Goal: Transaction & Acquisition: Purchase product/service

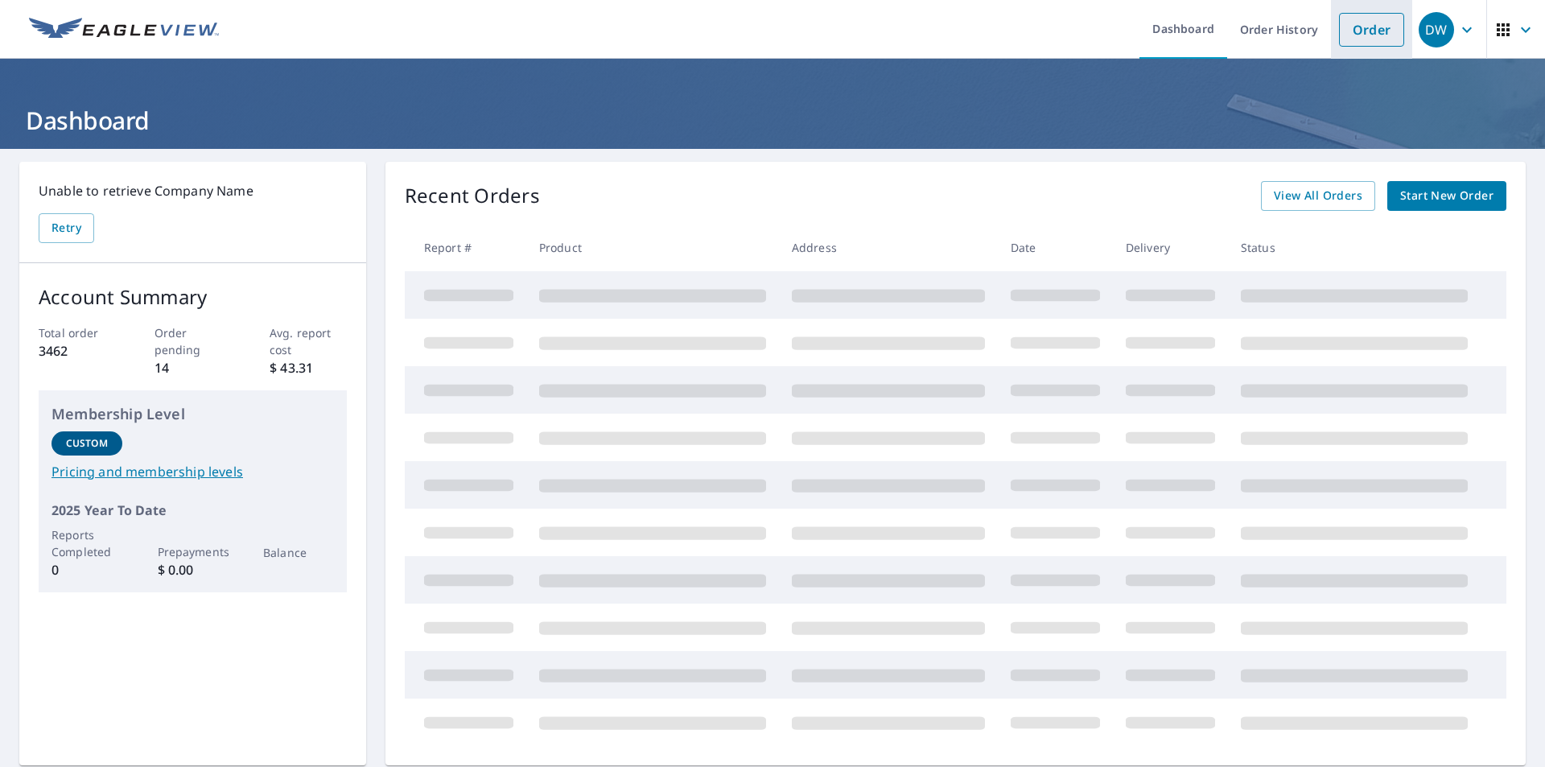
click at [1356, 32] on link "Order" at bounding box center [1371, 30] width 65 height 34
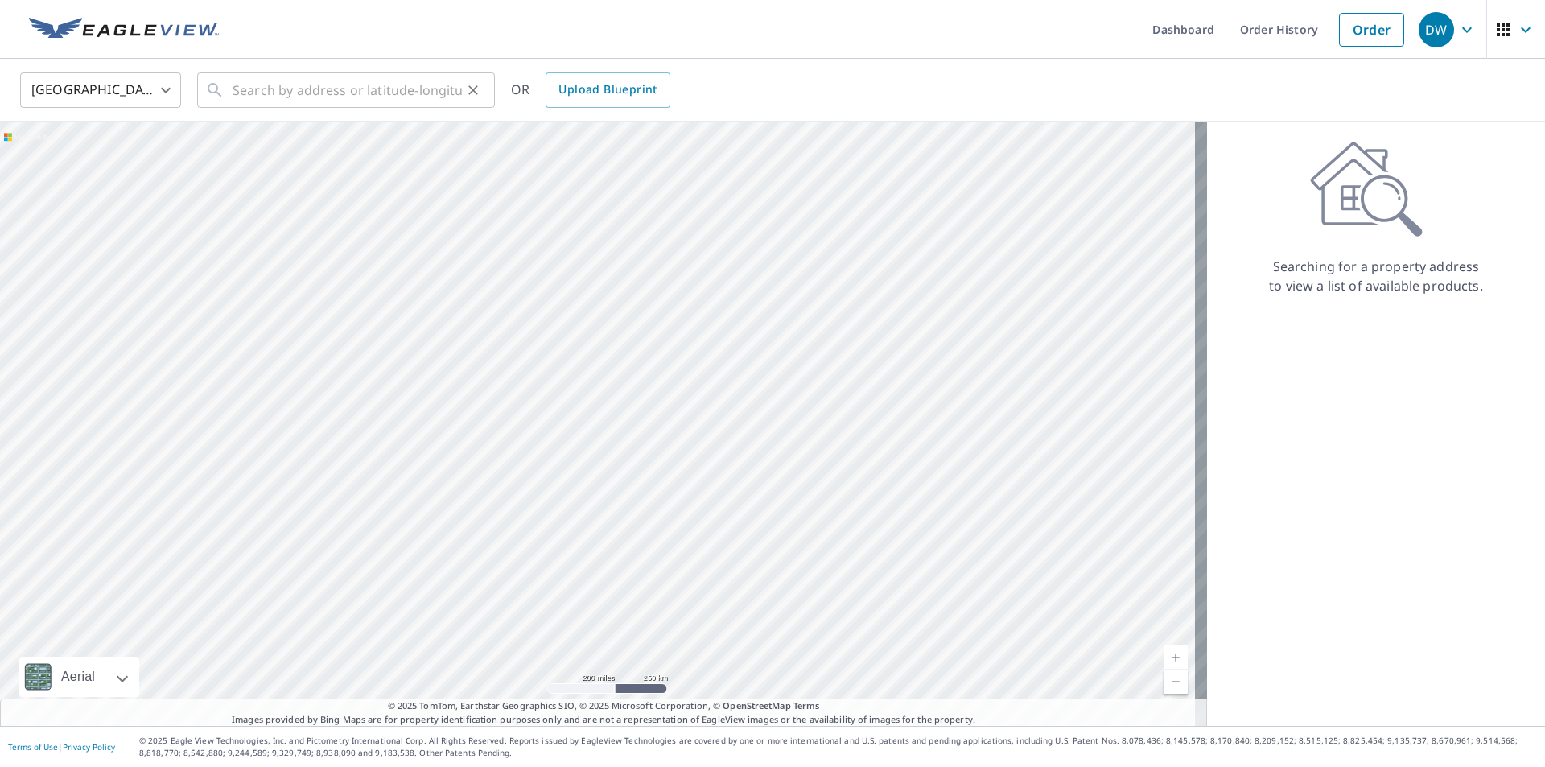
click at [225, 89] on div "​" at bounding box center [346, 89] width 298 height 35
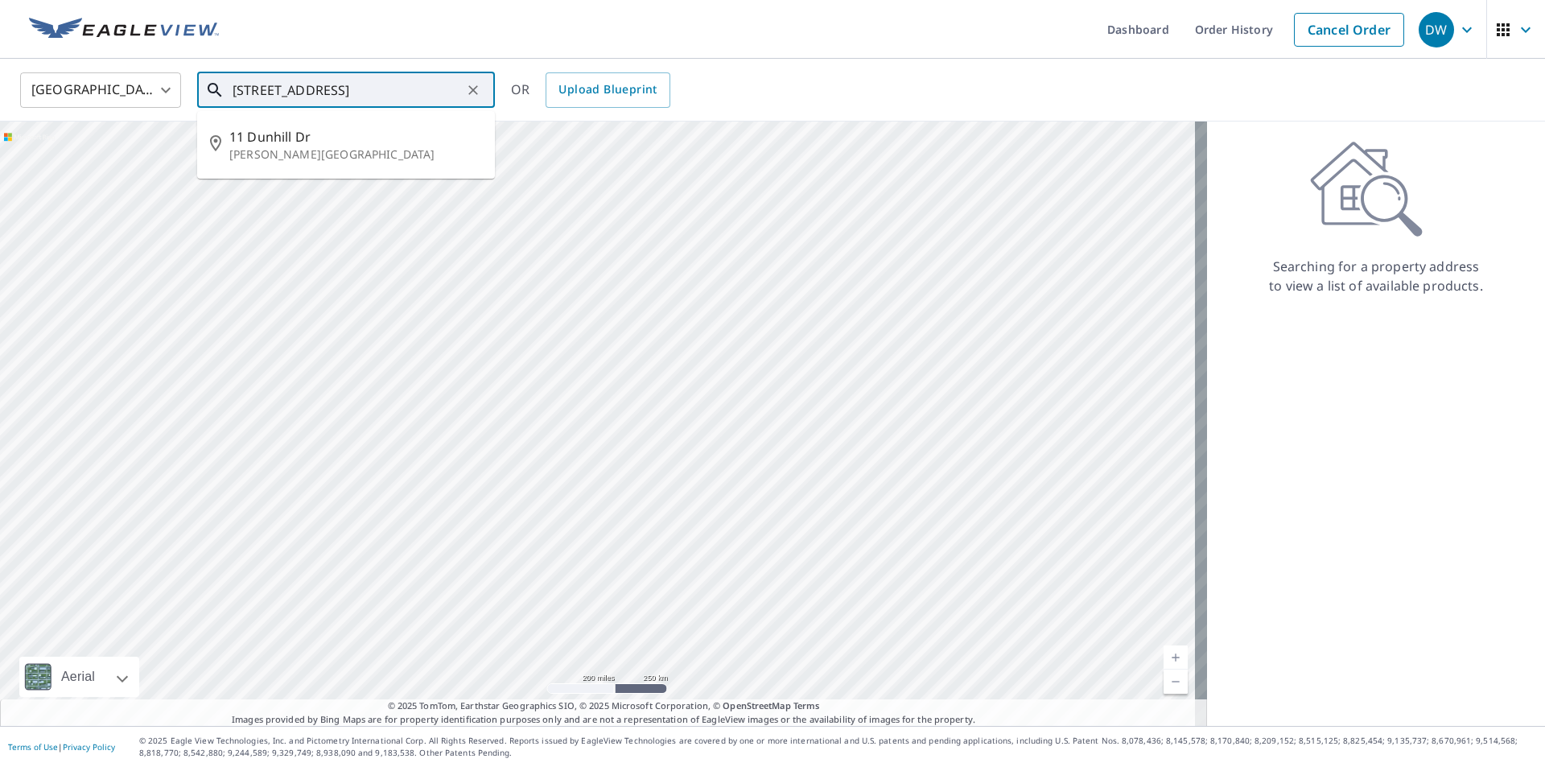
drag, startPoint x: 388, startPoint y: 96, endPoint x: 328, endPoint y: 118, distance: 63.4
click at [328, 108] on div "[STREET_ADDRESS][PERSON_NAME] ​ [STREET_ADDRESS][PERSON_NAME]" at bounding box center [346, 89] width 298 height 35
type input "1"
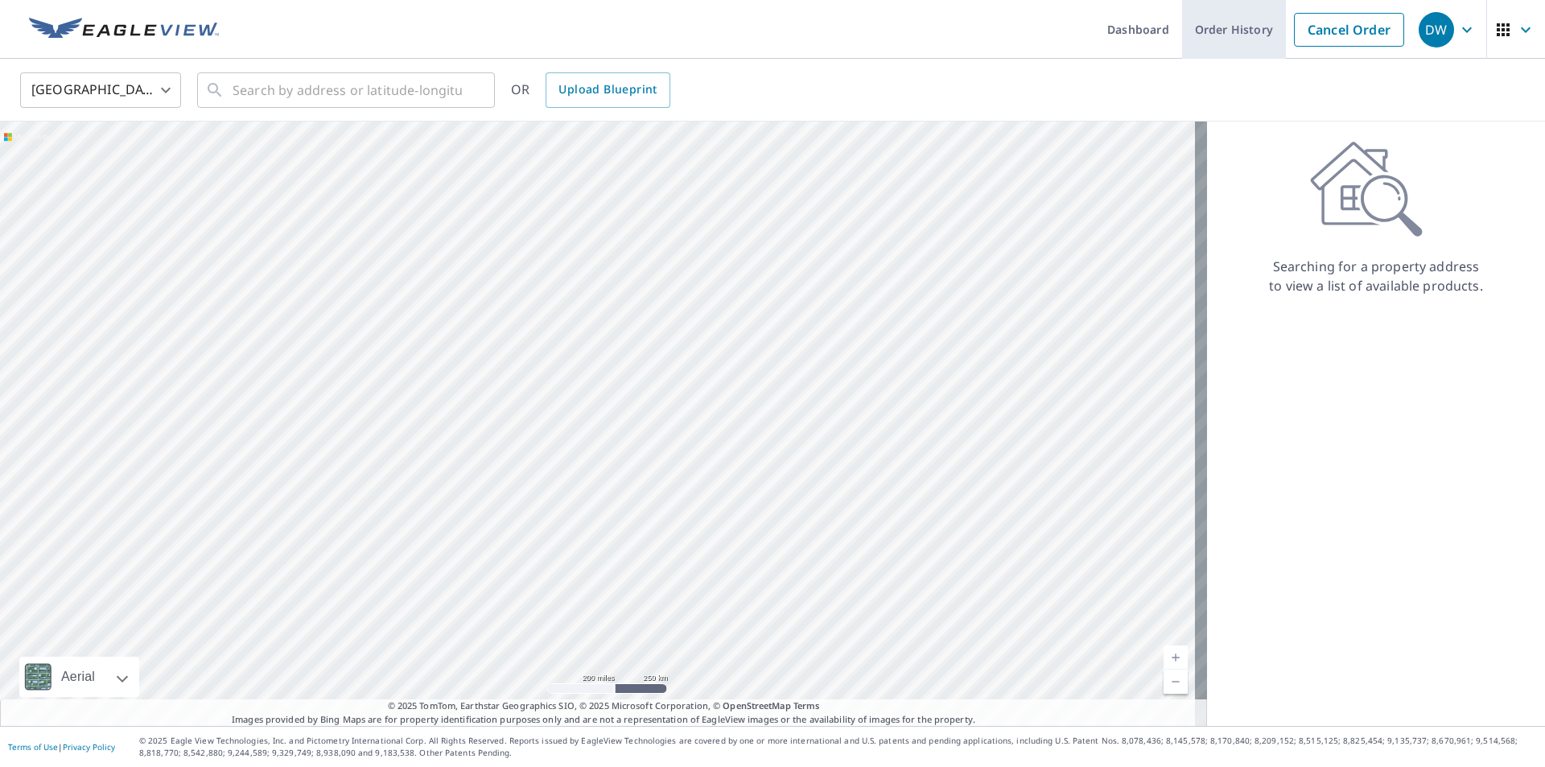
click at [1219, 44] on link "Order History" at bounding box center [1234, 29] width 104 height 59
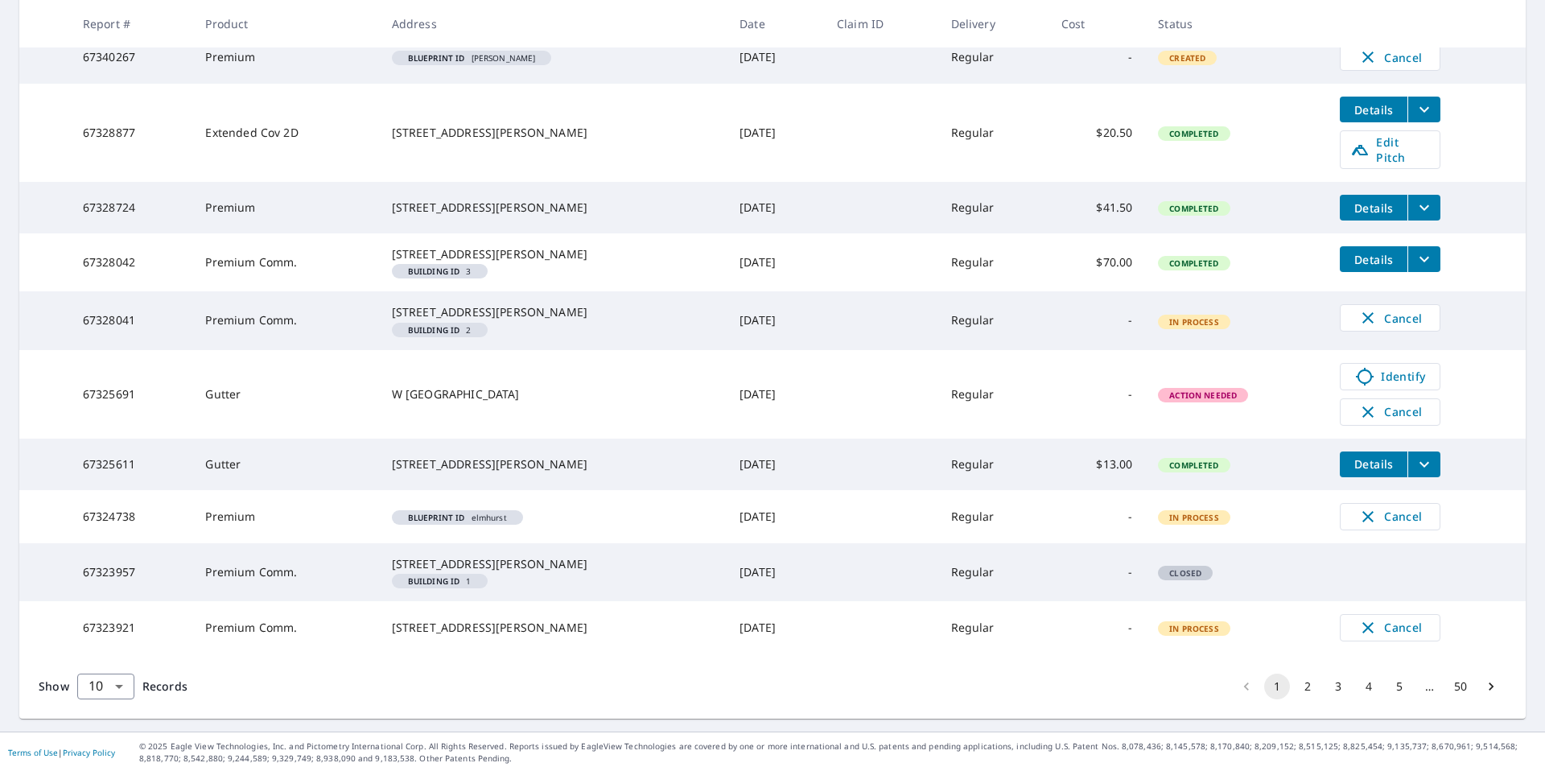
scroll to position [386, 0]
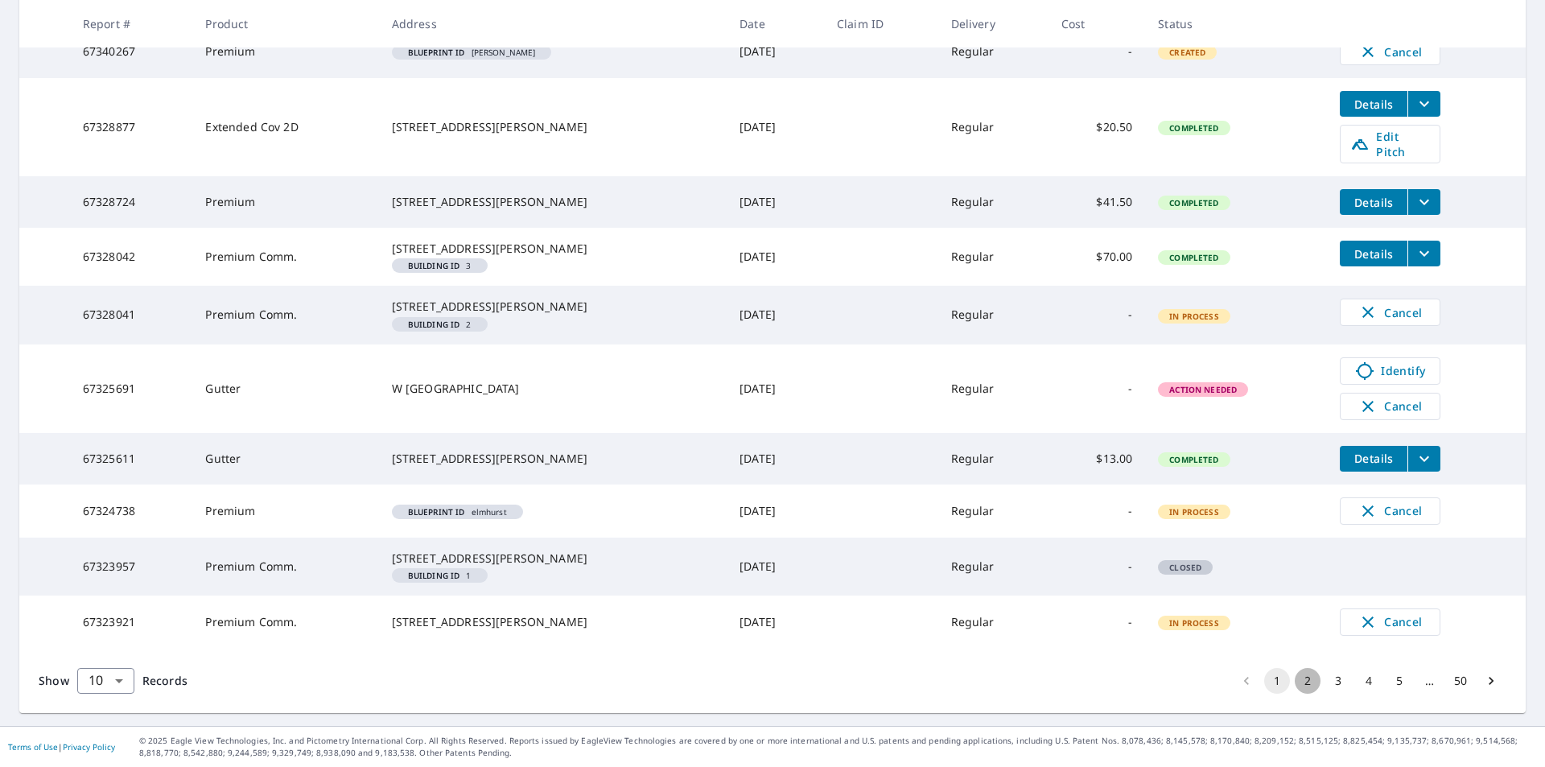
click at [1297, 687] on button "2" at bounding box center [1308, 681] width 26 height 26
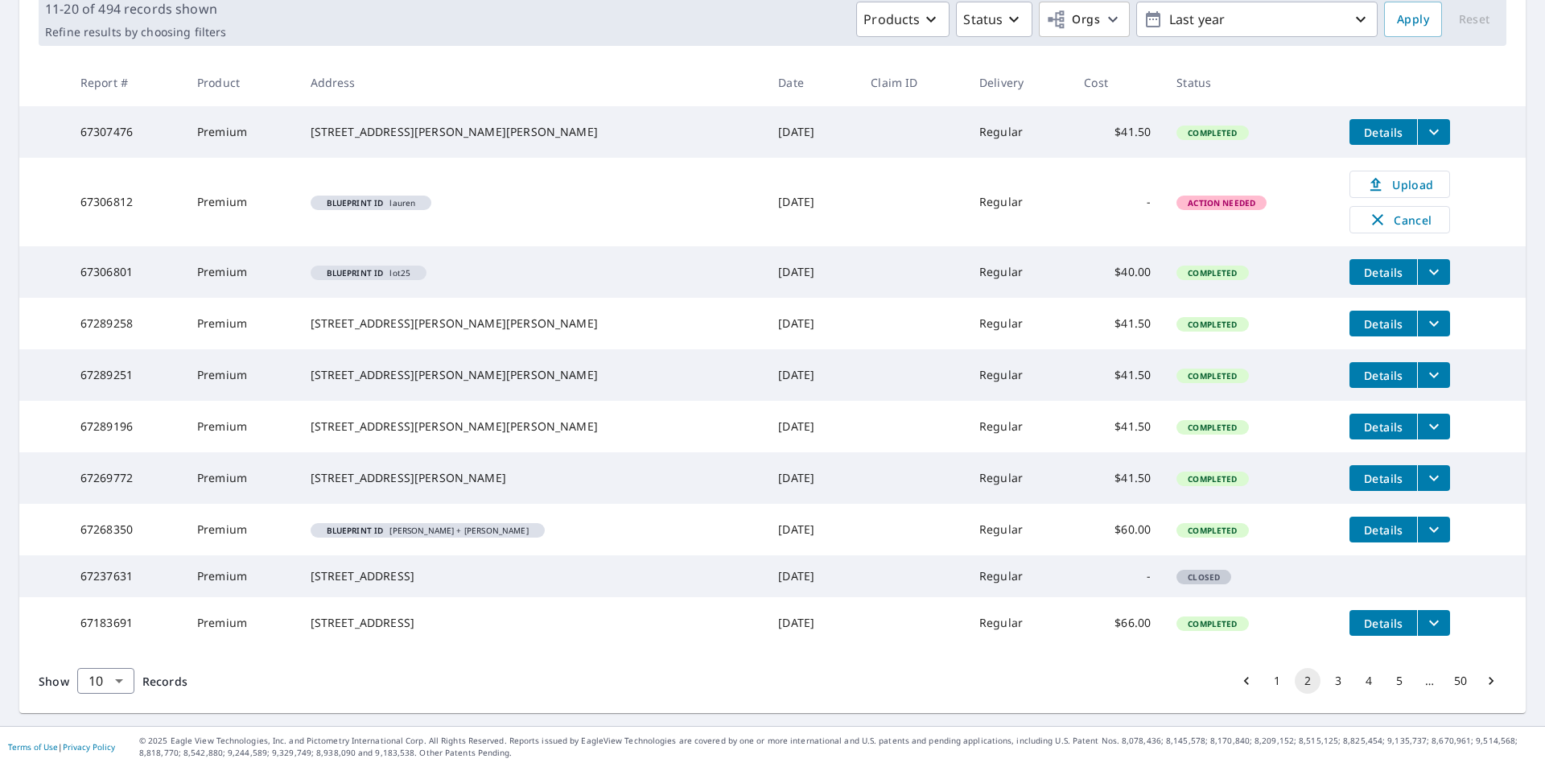
scroll to position [264, 0]
click at [1330, 694] on button "3" at bounding box center [1339, 681] width 26 height 26
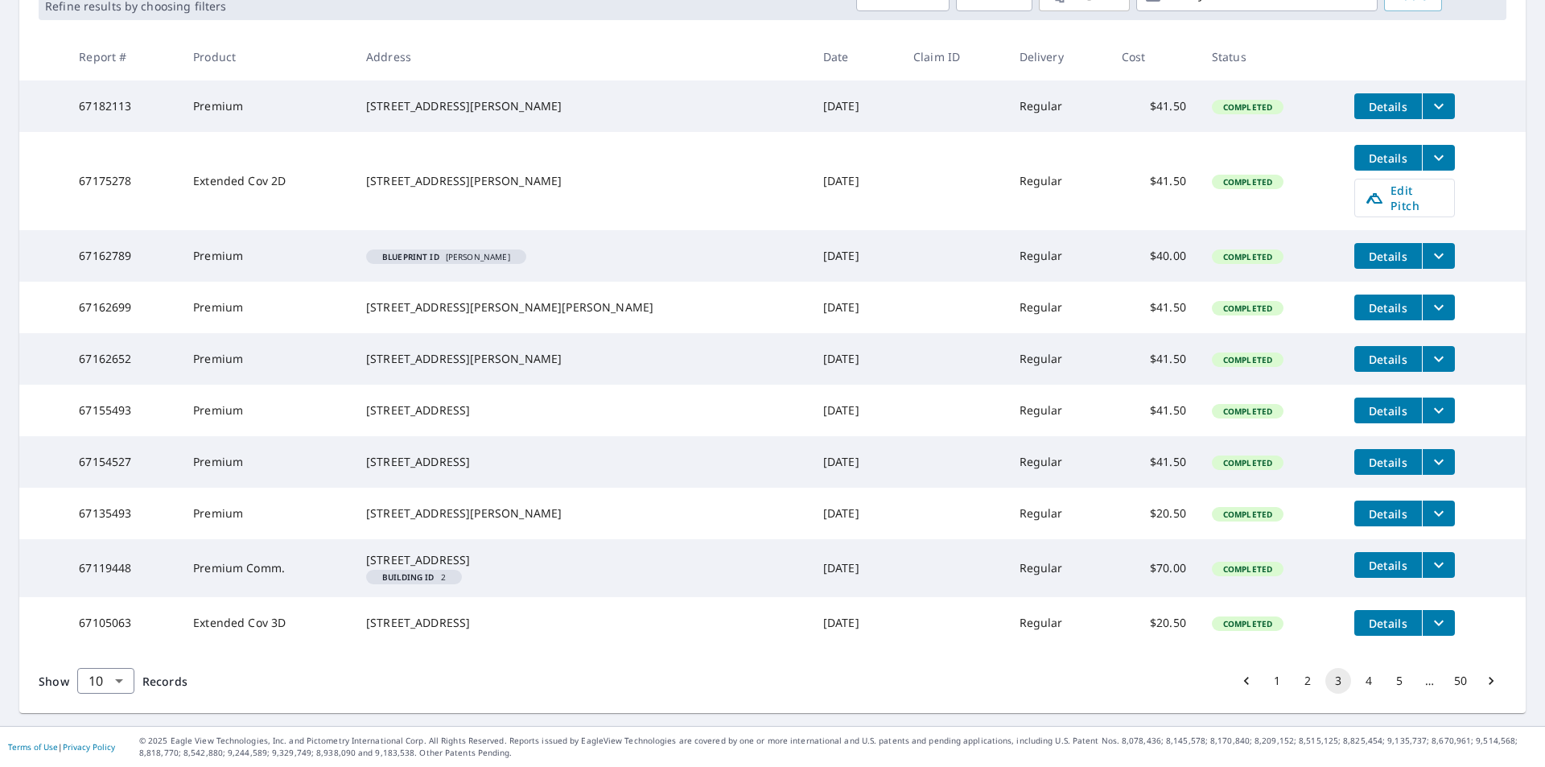
scroll to position [327, 0]
click at [1360, 679] on button "4" at bounding box center [1369, 681] width 26 height 26
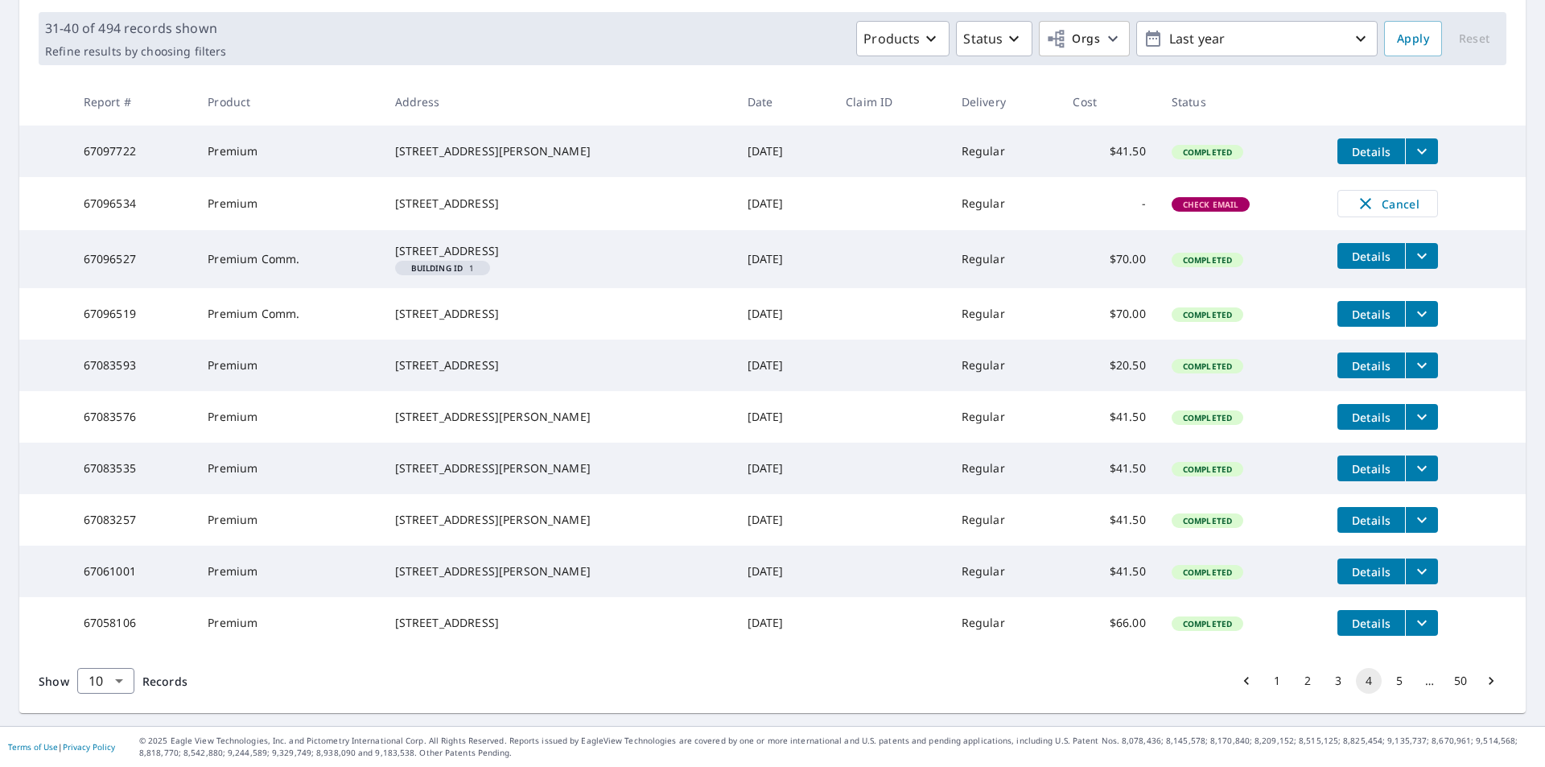
scroll to position [304, 0]
click at [1390, 680] on button "5" at bounding box center [1400, 681] width 26 height 26
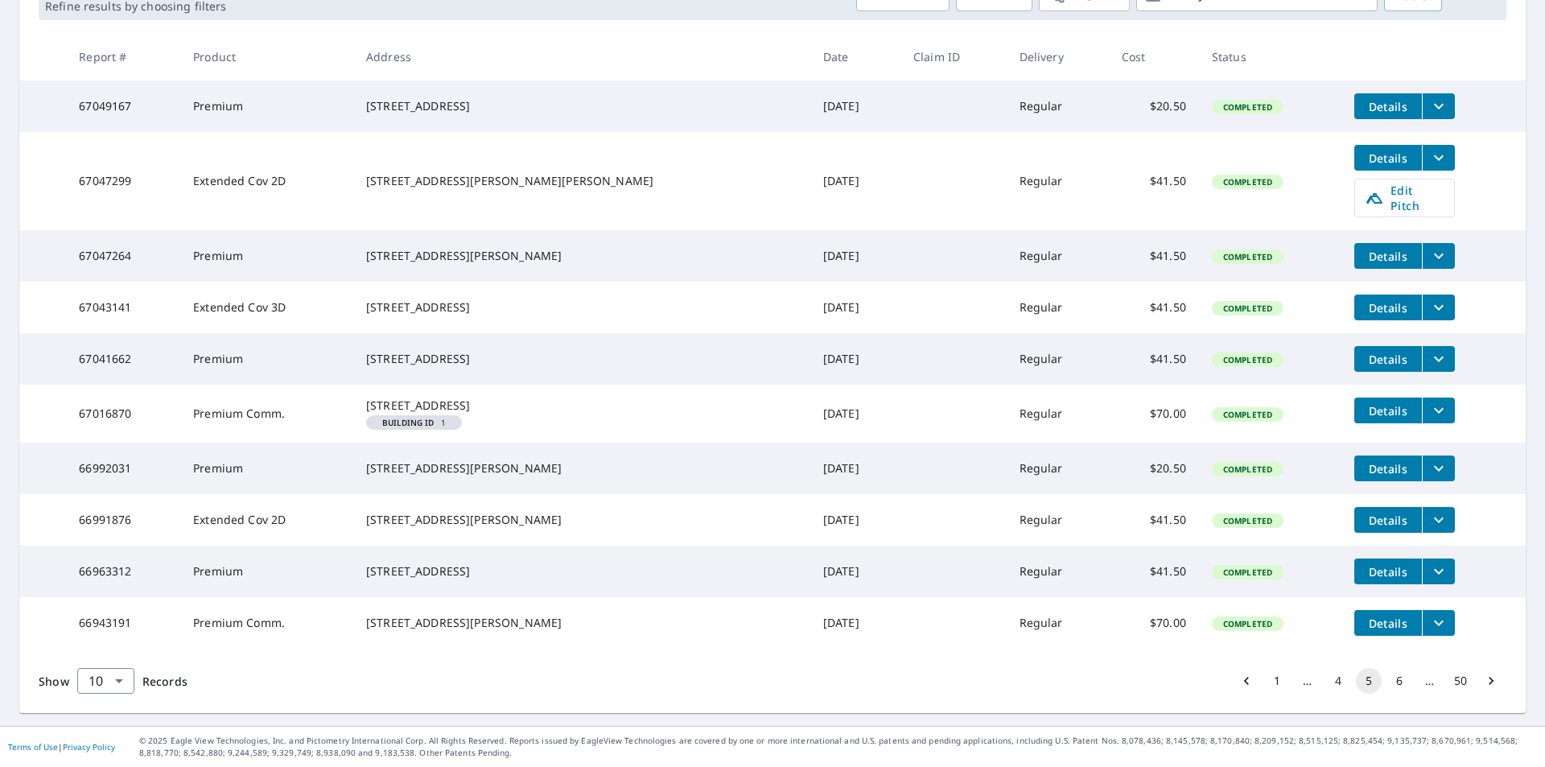
scroll to position [333, 0]
click at [1389, 683] on button "6" at bounding box center [1400, 681] width 26 height 26
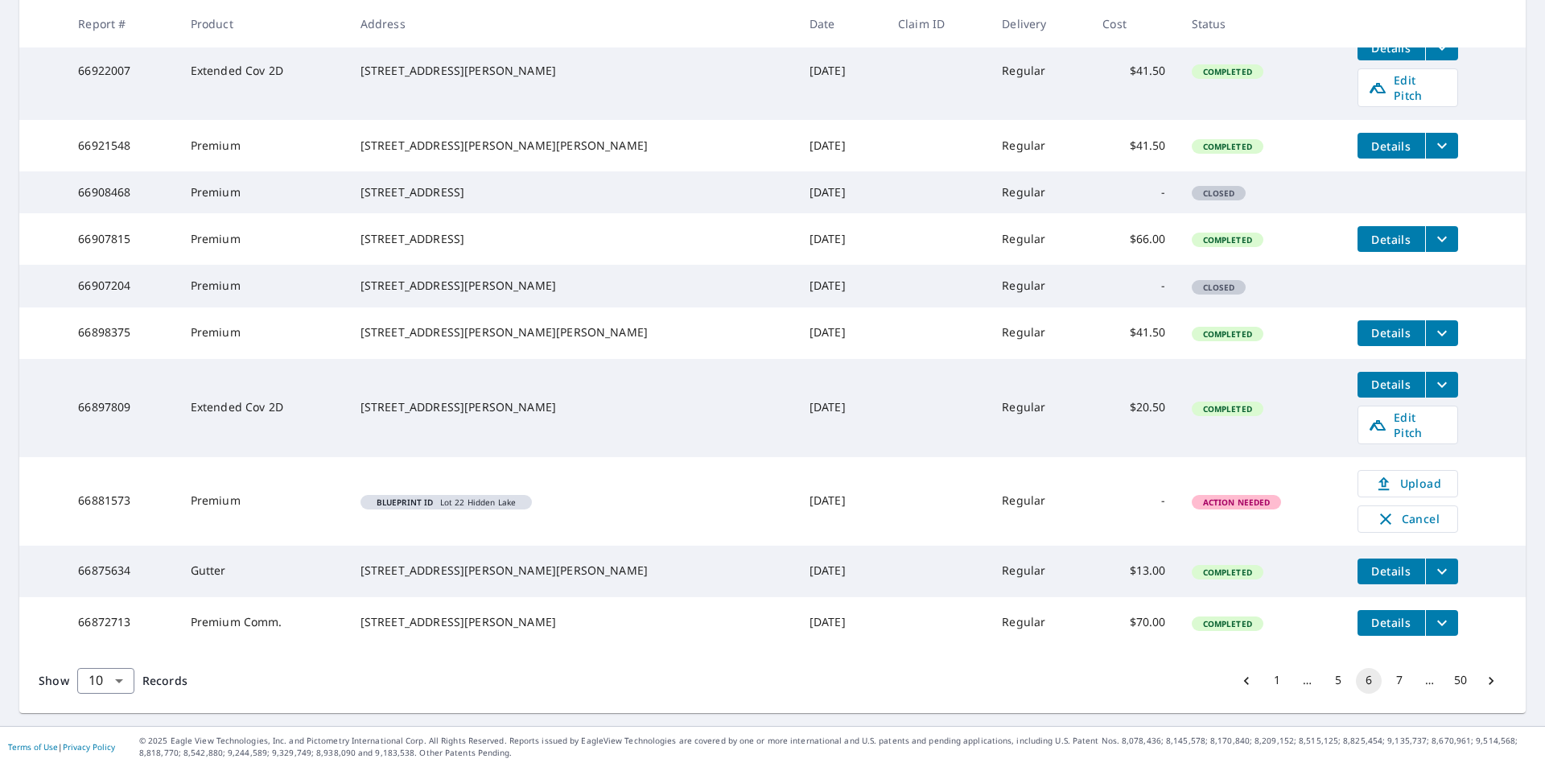
scroll to position [376, 0]
click at [1387, 678] on button "7" at bounding box center [1400, 681] width 26 height 26
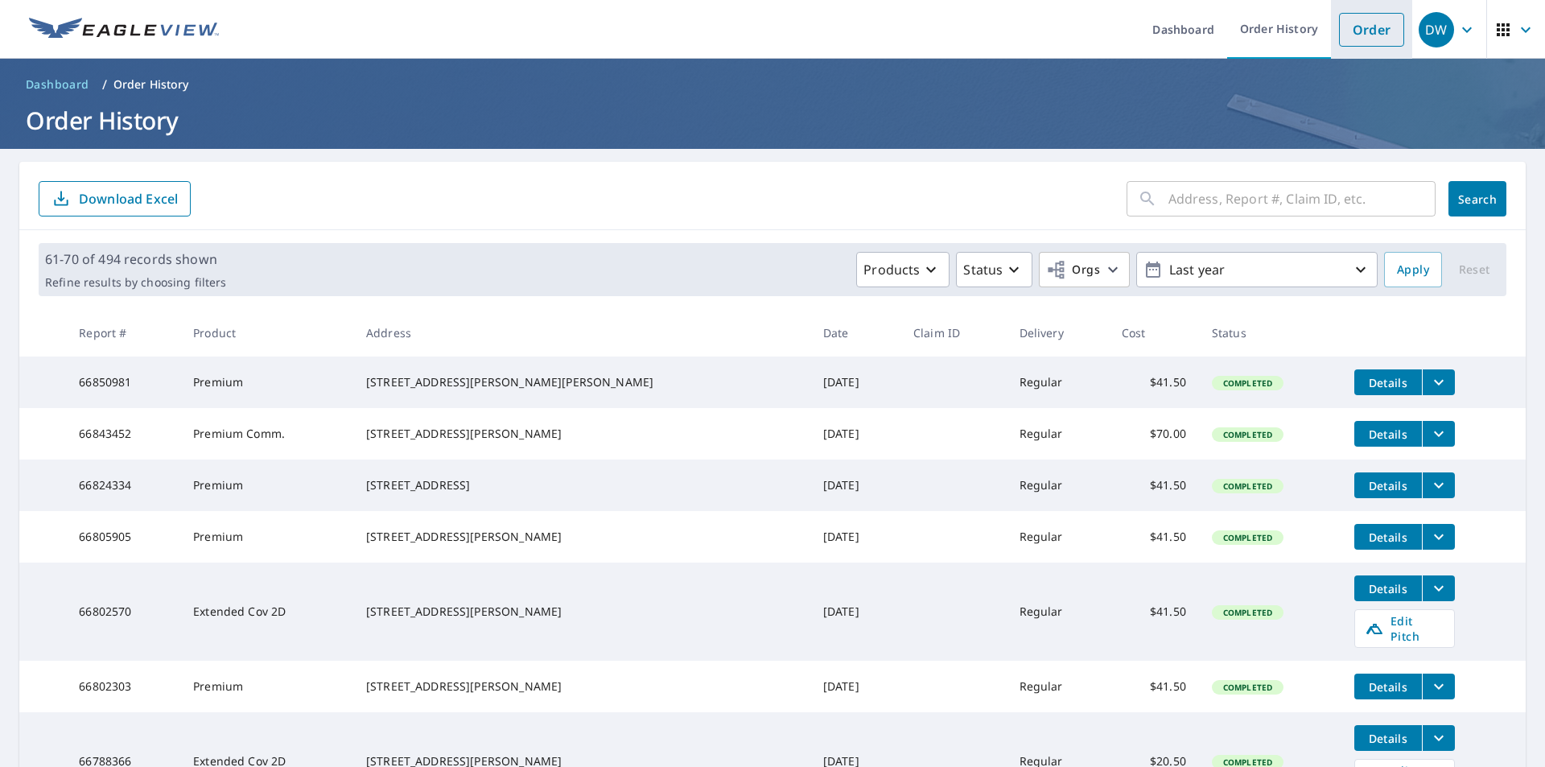
click at [1360, 27] on link "Order" at bounding box center [1371, 30] width 65 height 34
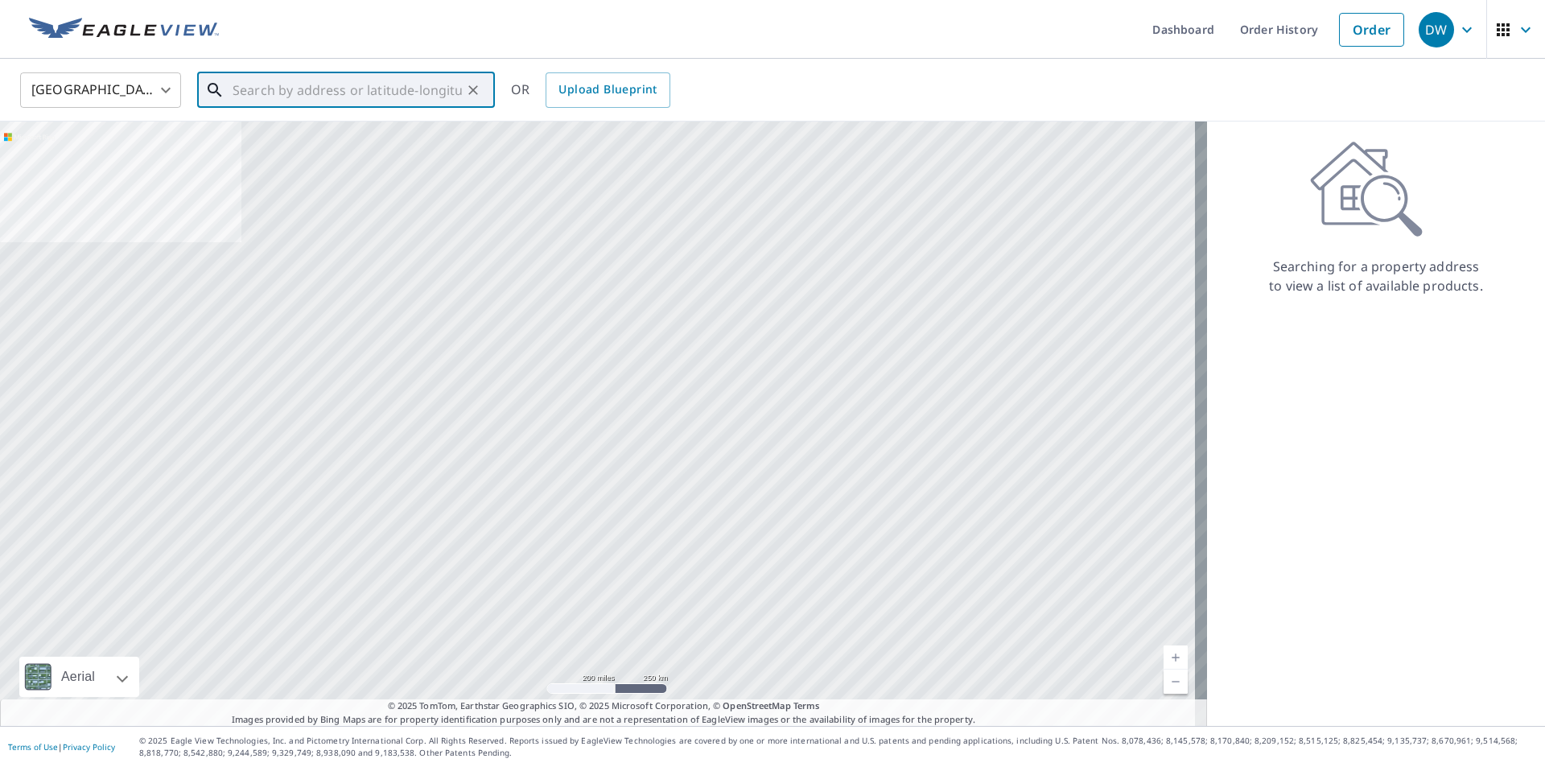
click at [237, 93] on input "text" at bounding box center [347, 90] width 229 height 45
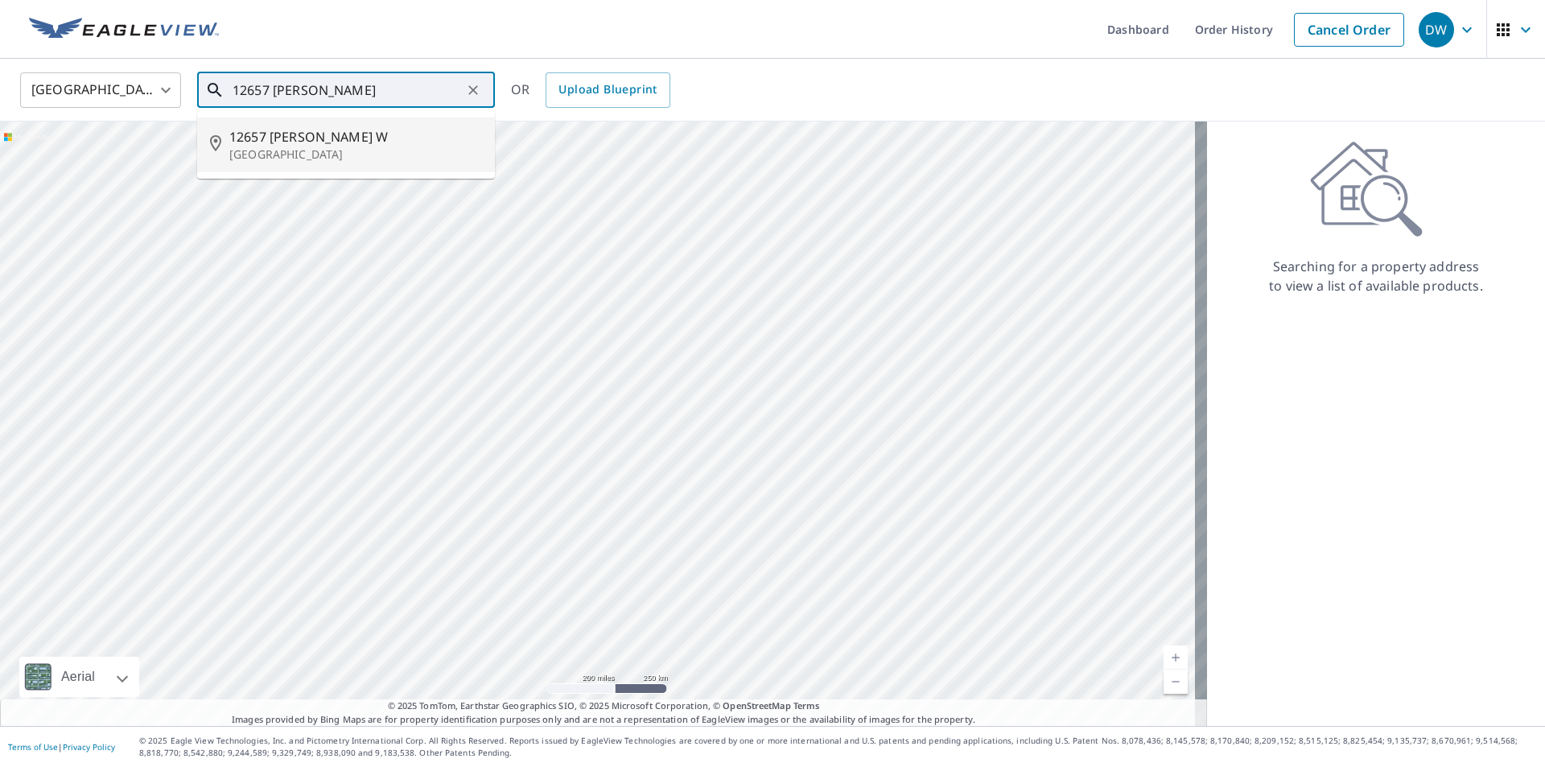
click at [345, 153] on p "[GEOGRAPHIC_DATA]" at bounding box center [355, 155] width 253 height 16
type input "[STREET_ADDRESS][PERSON_NAME]"
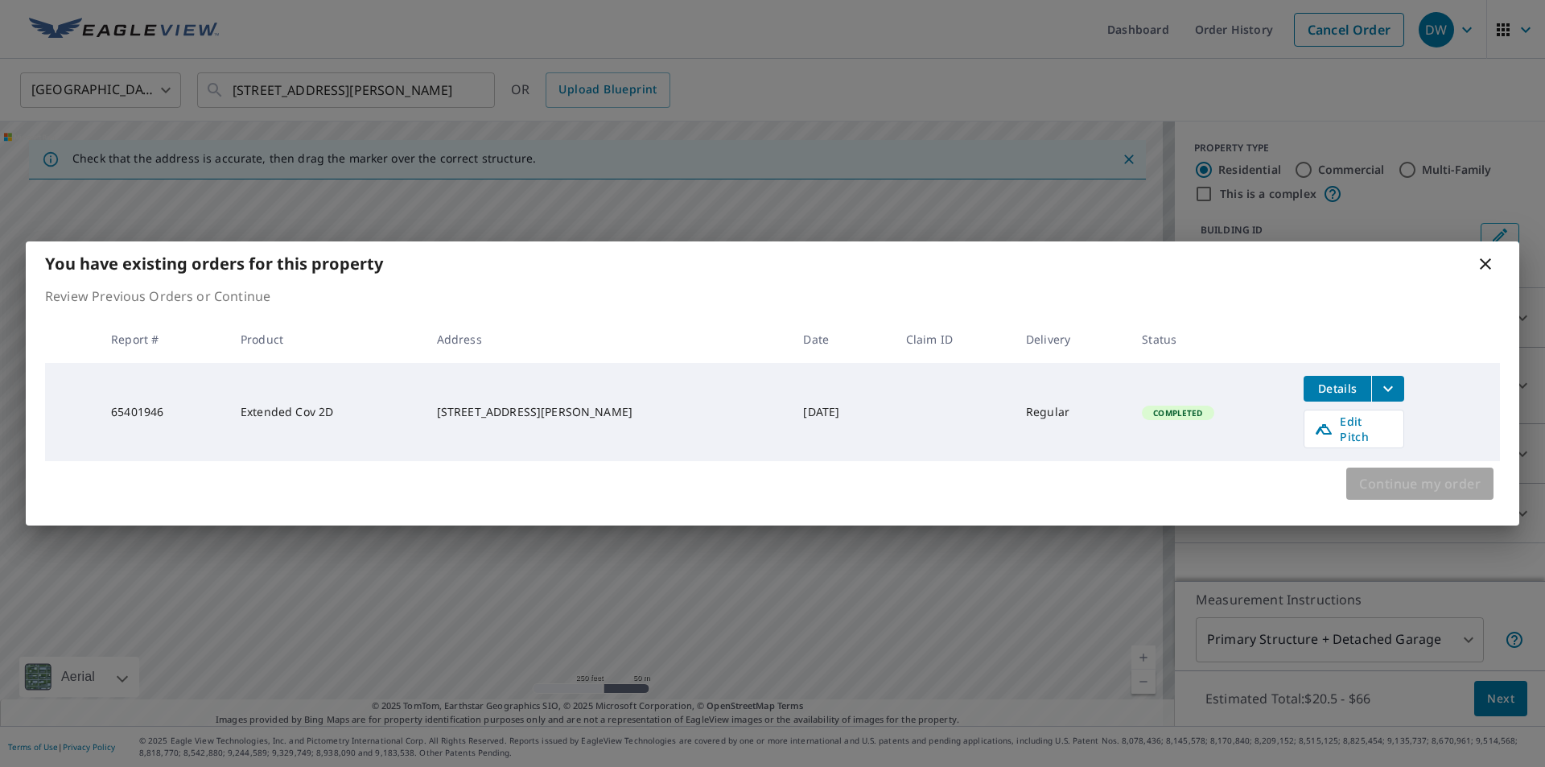
click at [1464, 474] on span "Continue my order" at bounding box center [1421, 484] width 122 height 23
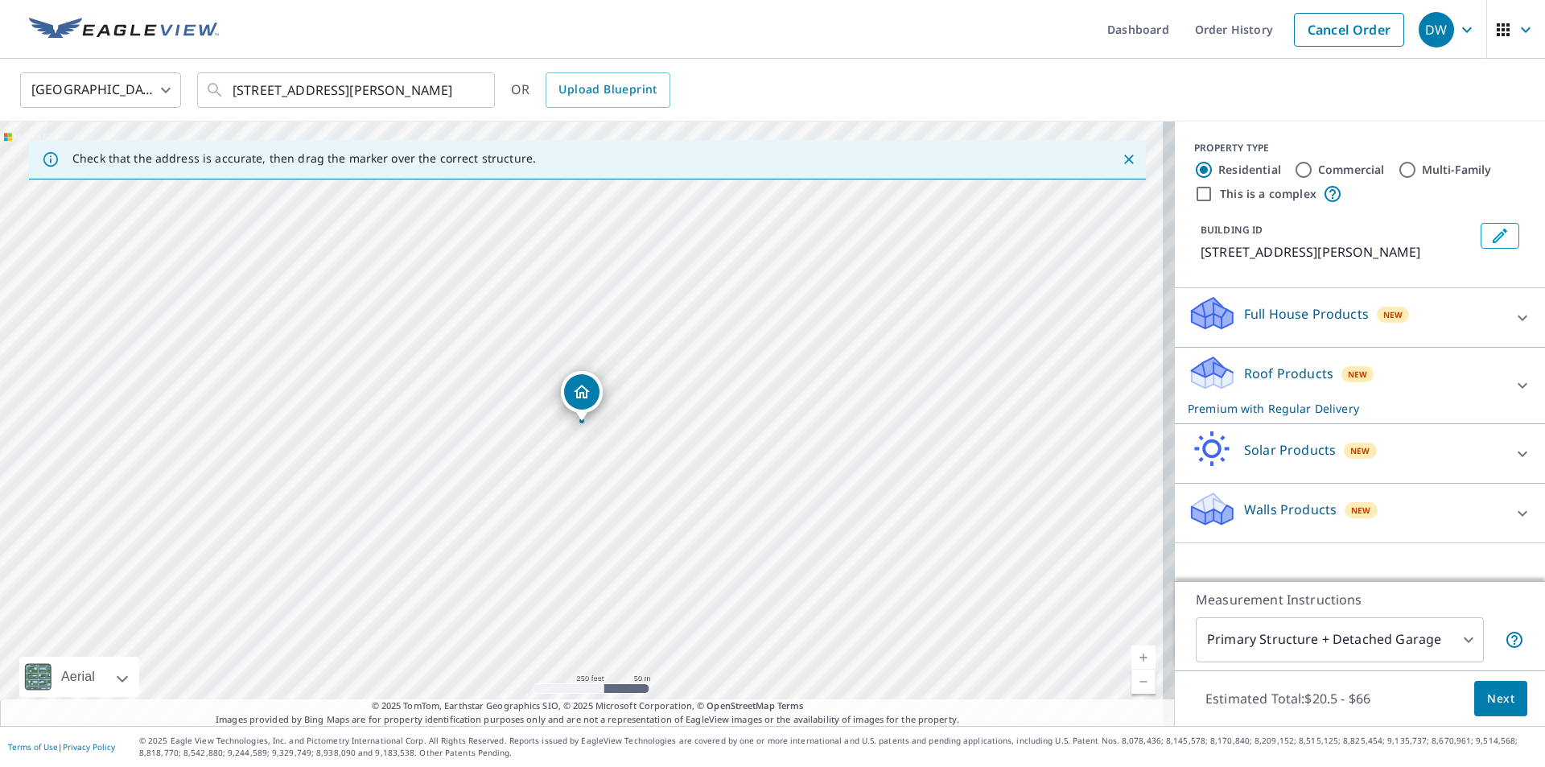
click at [1281, 511] on p "Walls Products" at bounding box center [1290, 509] width 93 height 19
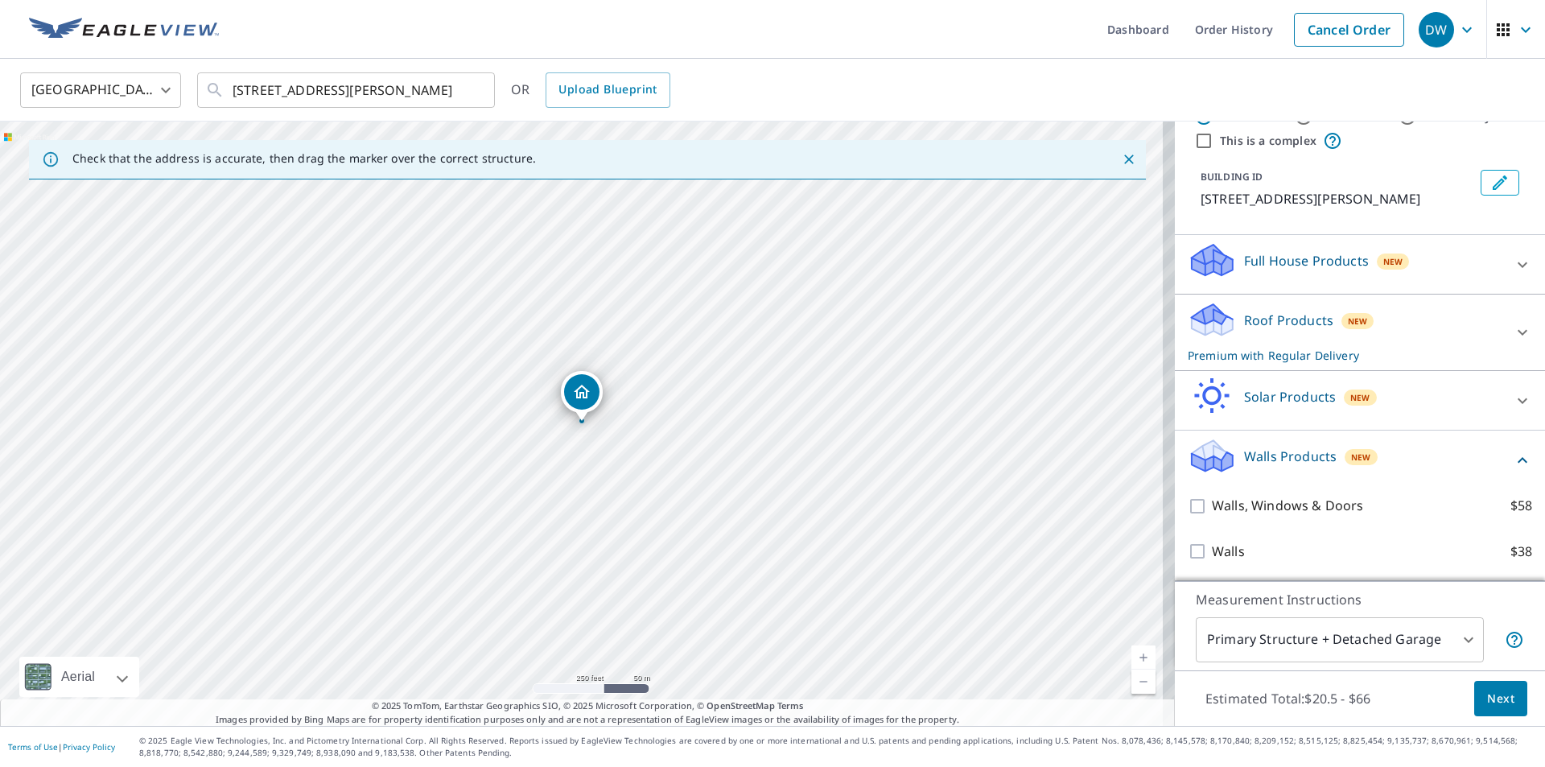
scroll to position [72, 0]
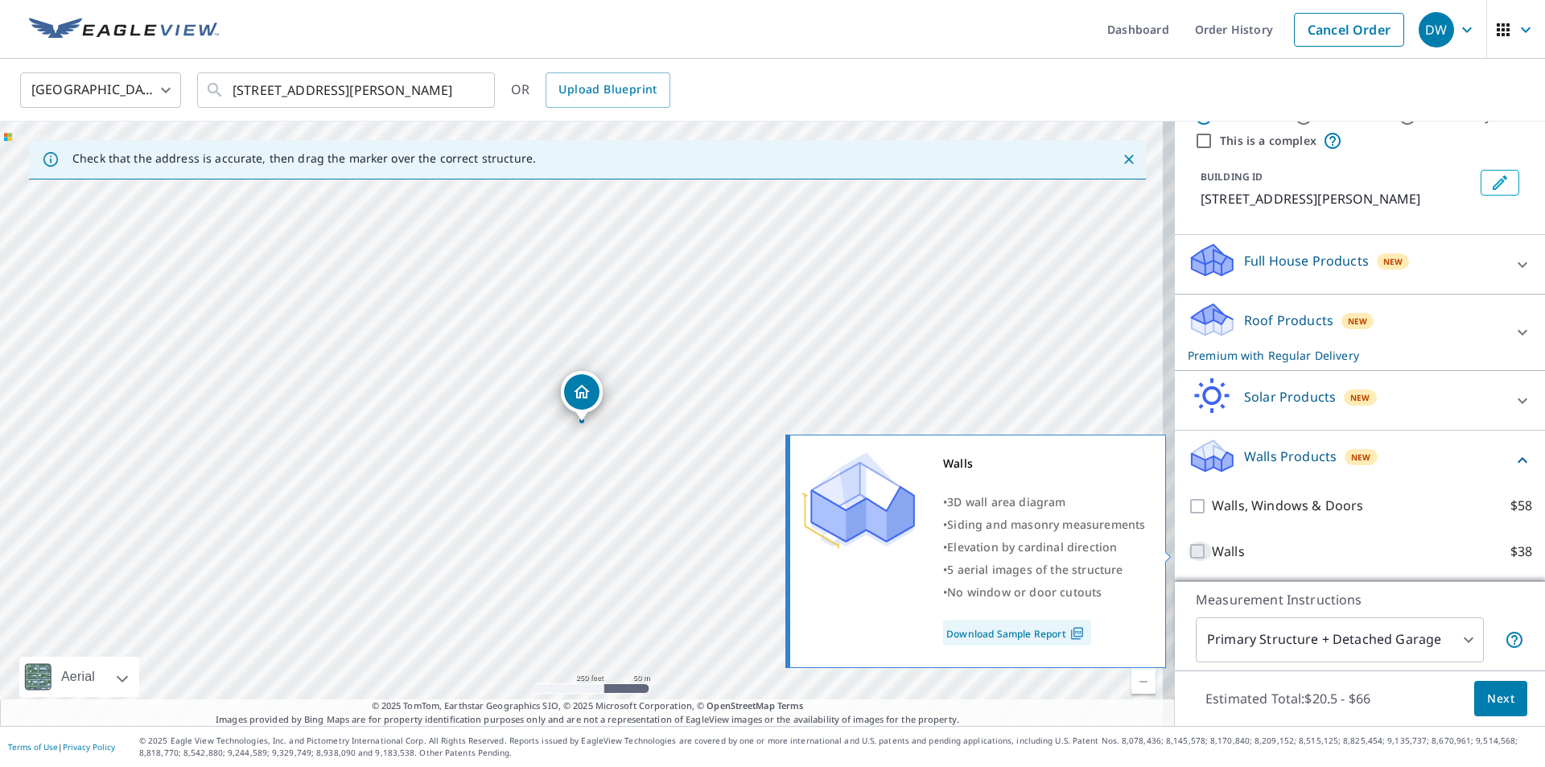
click at [1188, 551] on input "Walls $38" at bounding box center [1200, 551] width 24 height 19
checkbox input "true"
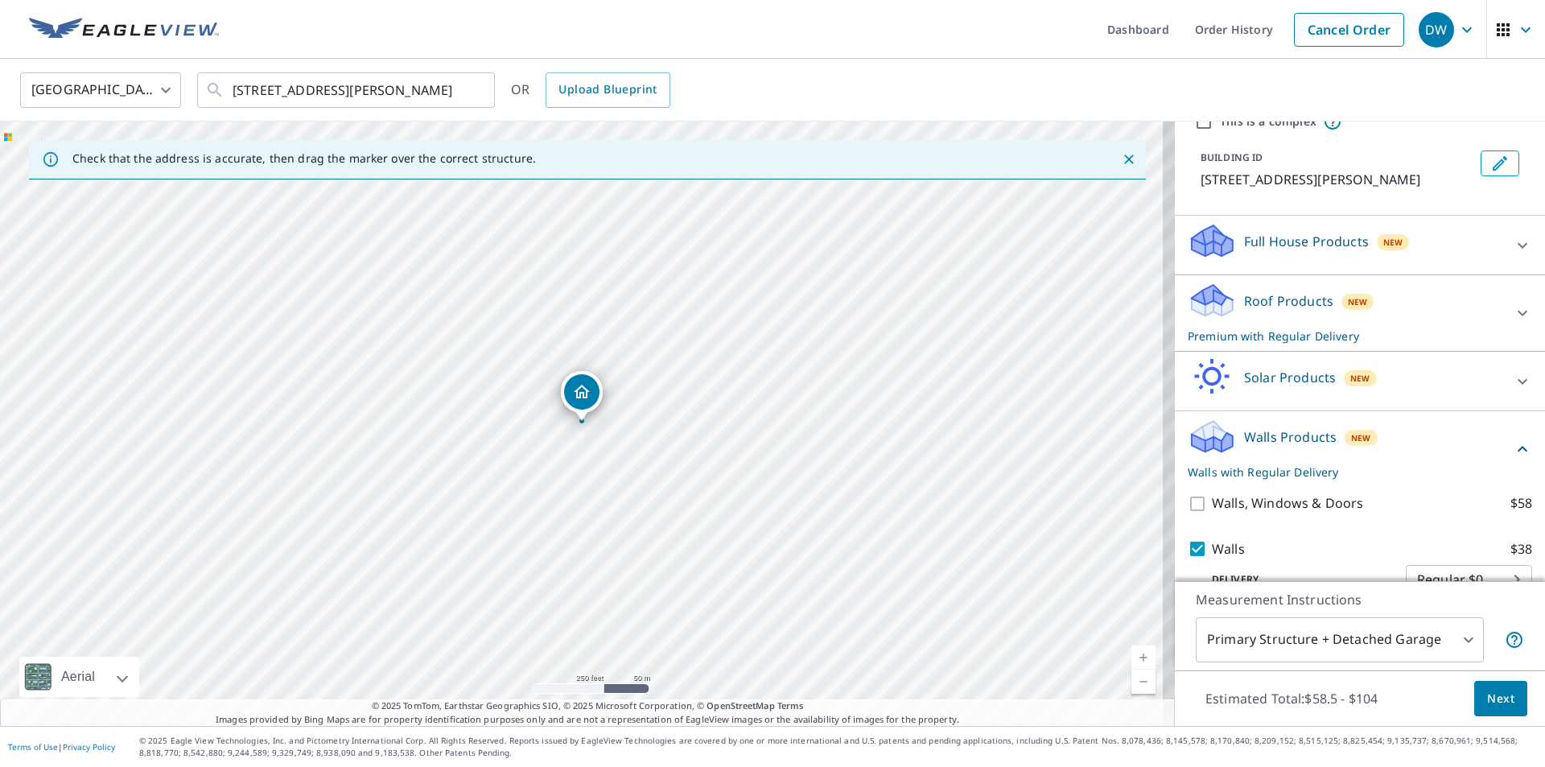
scroll to position [125, 0]
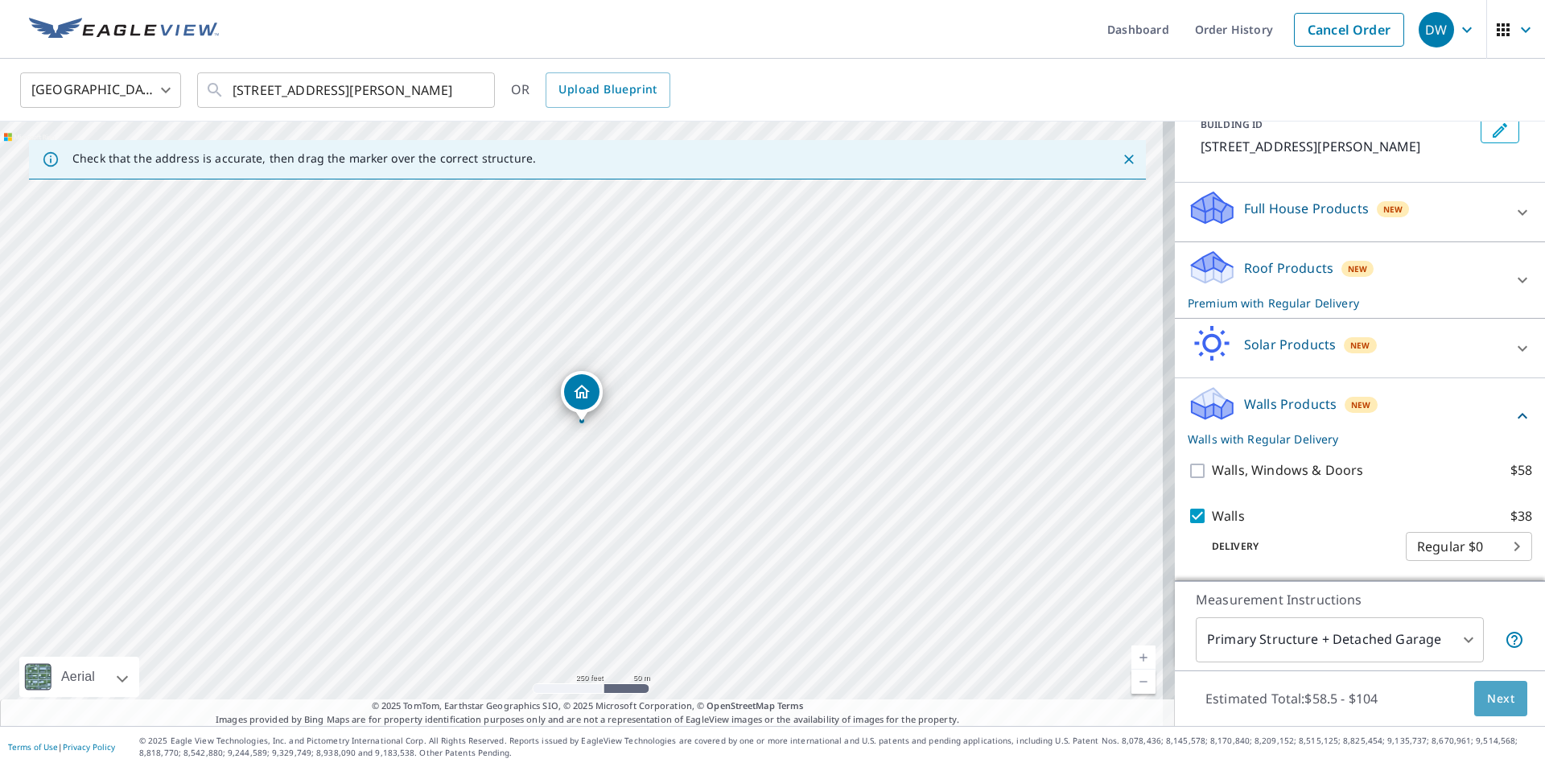
click at [1498, 689] on span "Next" at bounding box center [1501, 699] width 27 height 20
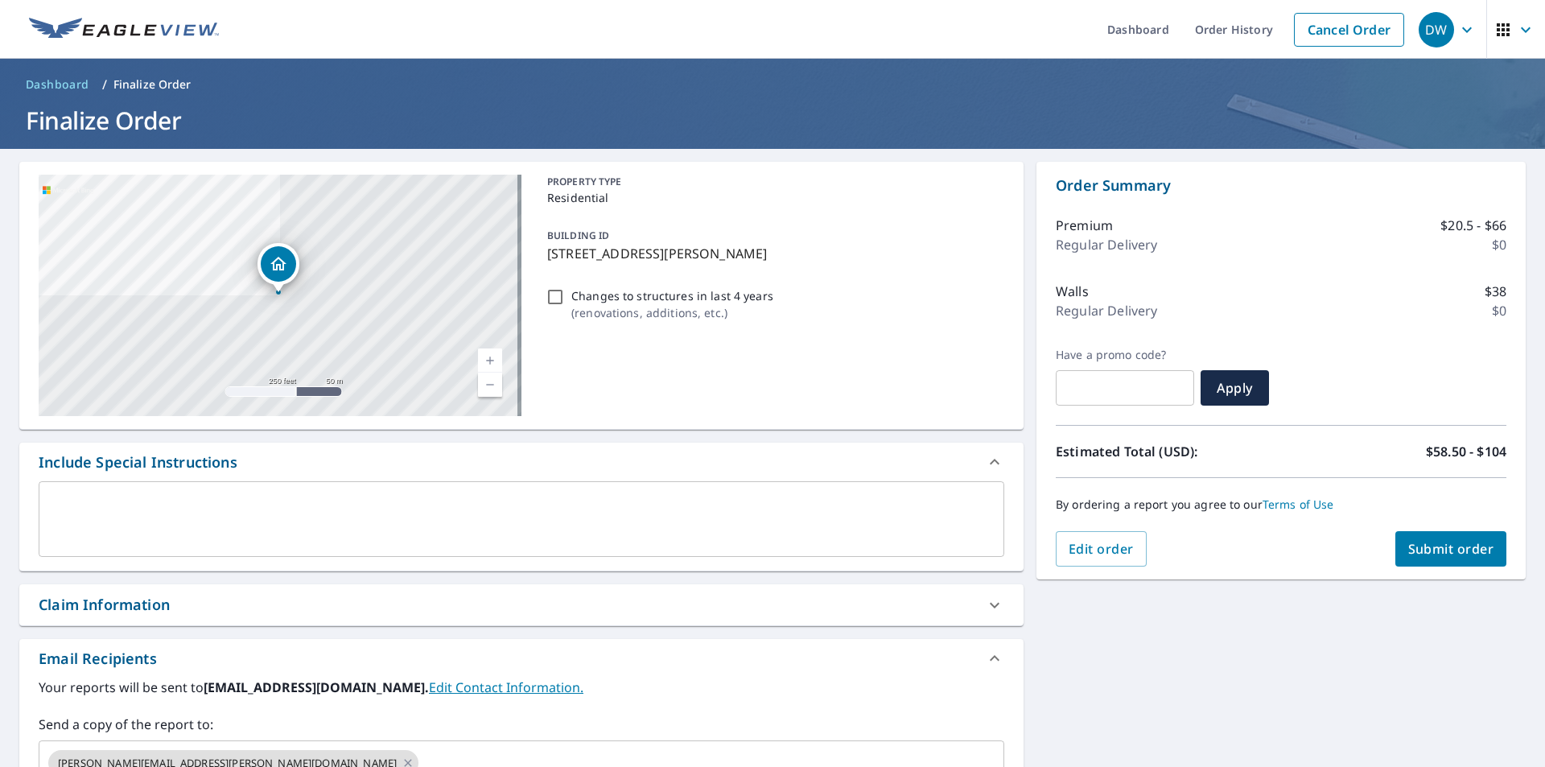
click at [177, 526] on textarea at bounding box center [521, 520] width 943 height 46
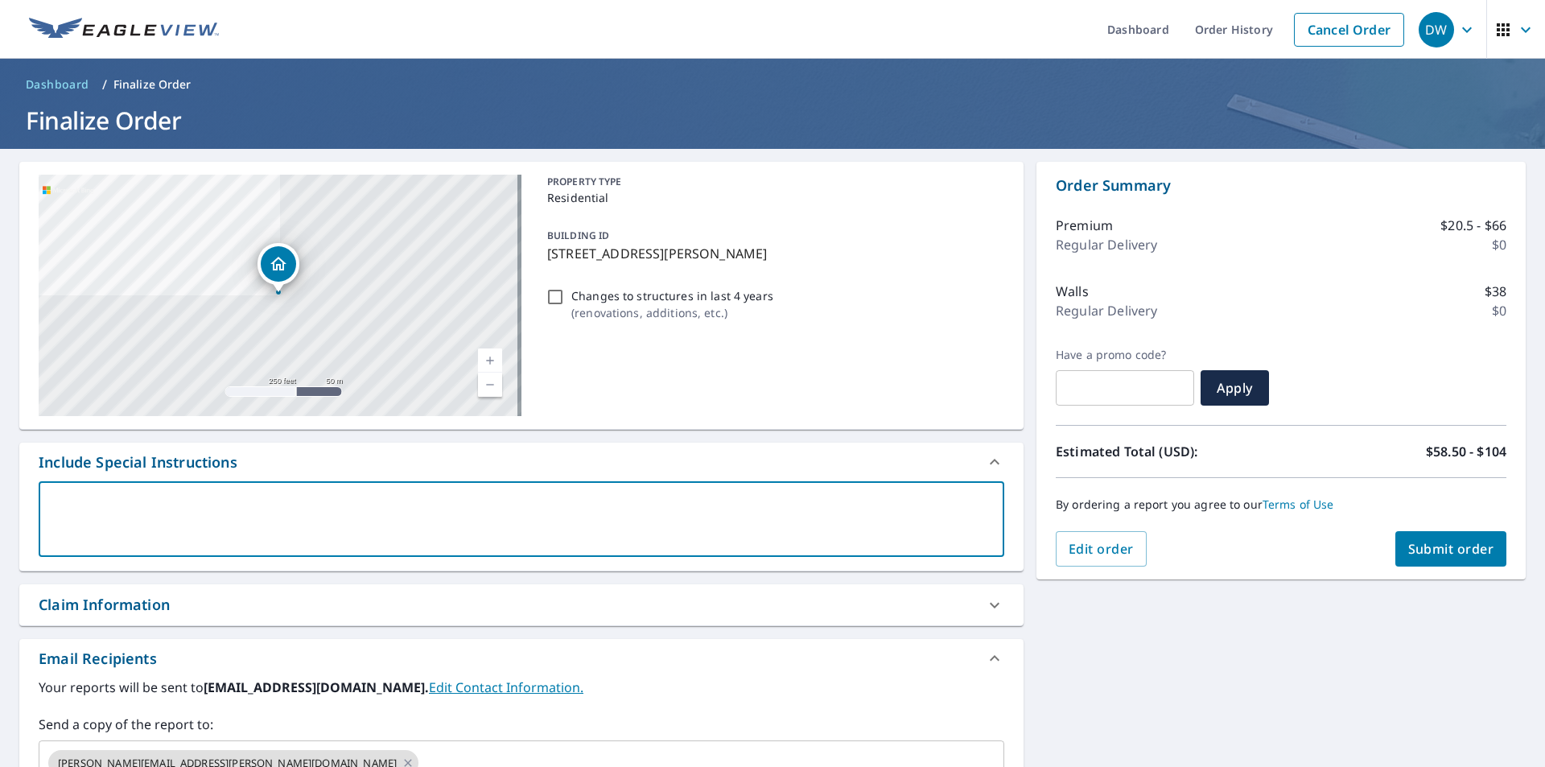
type textarea "P"
type textarea "x"
type textarea "Pl"
type textarea "x"
type textarea "Ple"
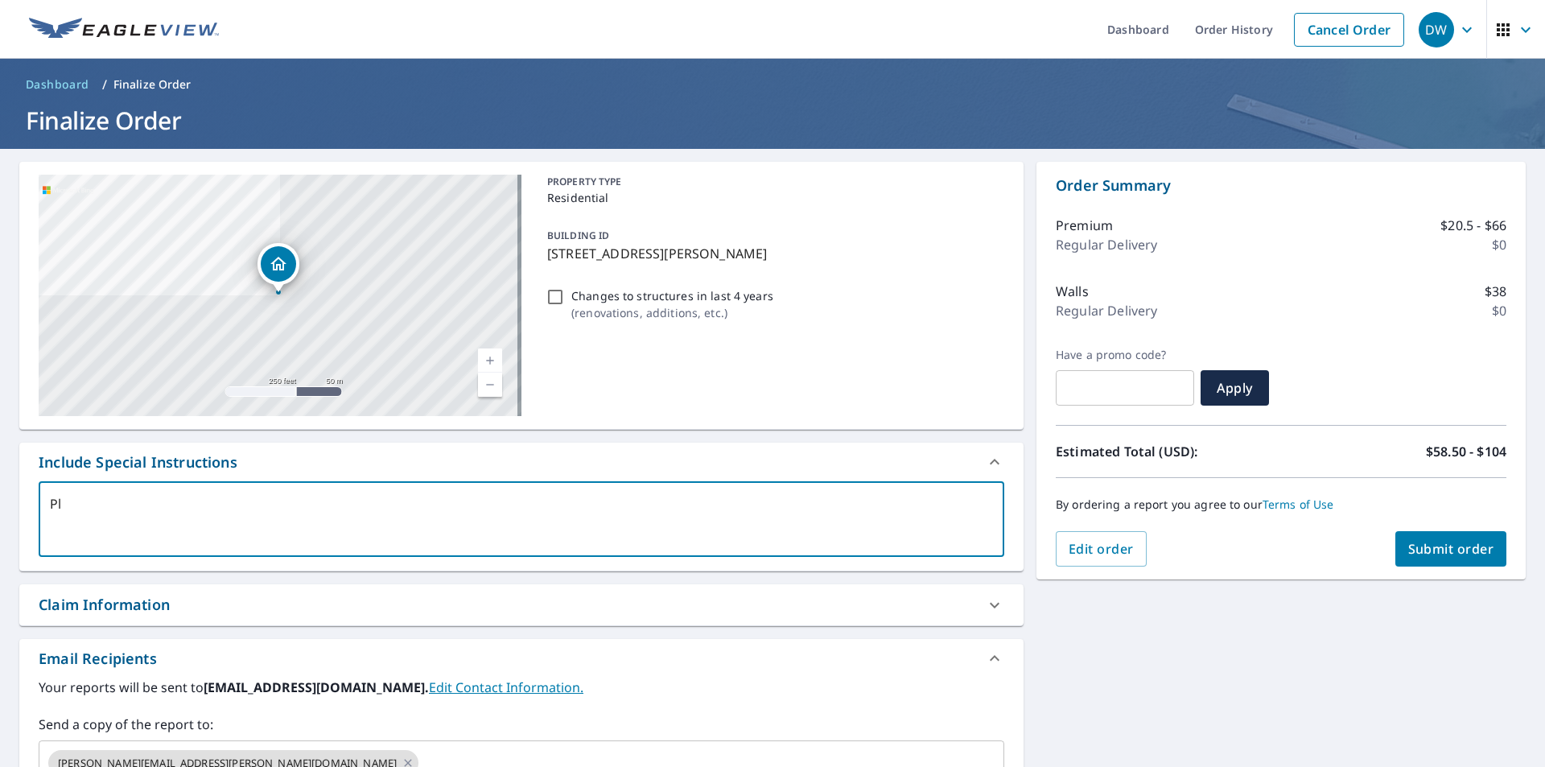
type textarea "x"
type textarea "Plea"
type textarea "x"
type textarea "Pleas"
type textarea "x"
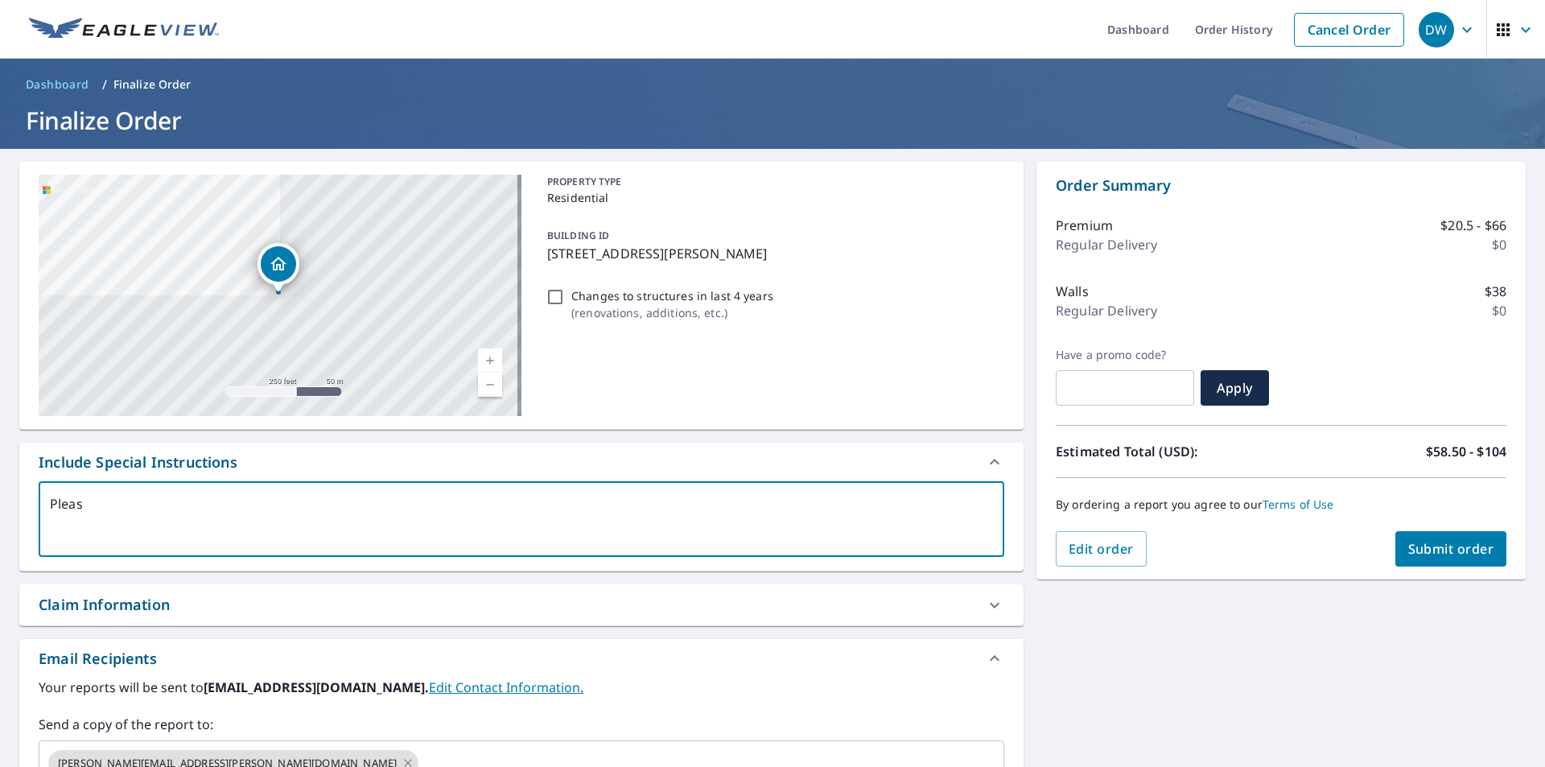
type textarea "Please"
type textarea "x"
type textarea "Please"
type textarea "x"
type textarea "Please d"
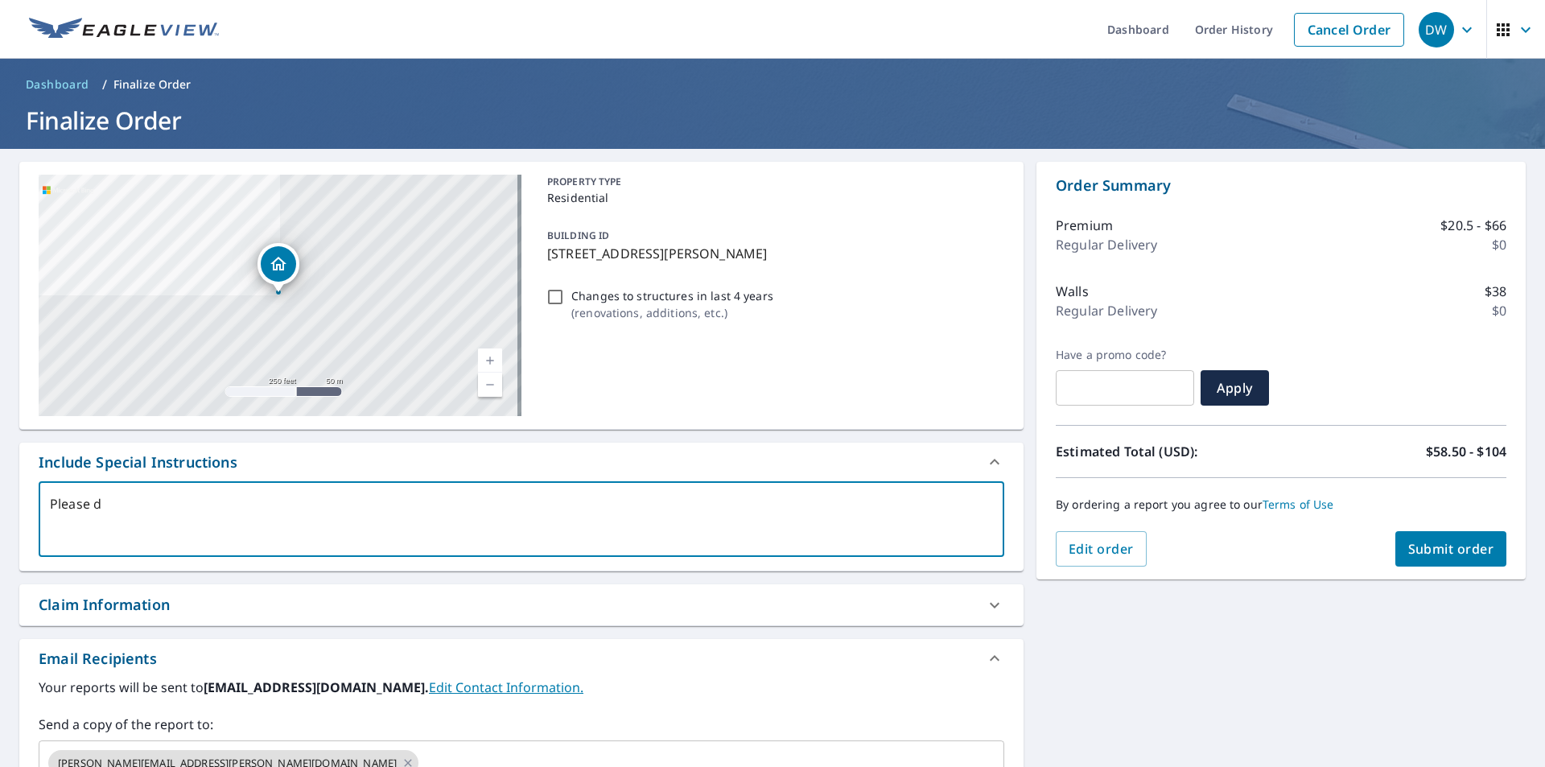
type textarea "x"
type textarea "Please do"
type textarea "x"
type textarea "Please do"
type textarea "x"
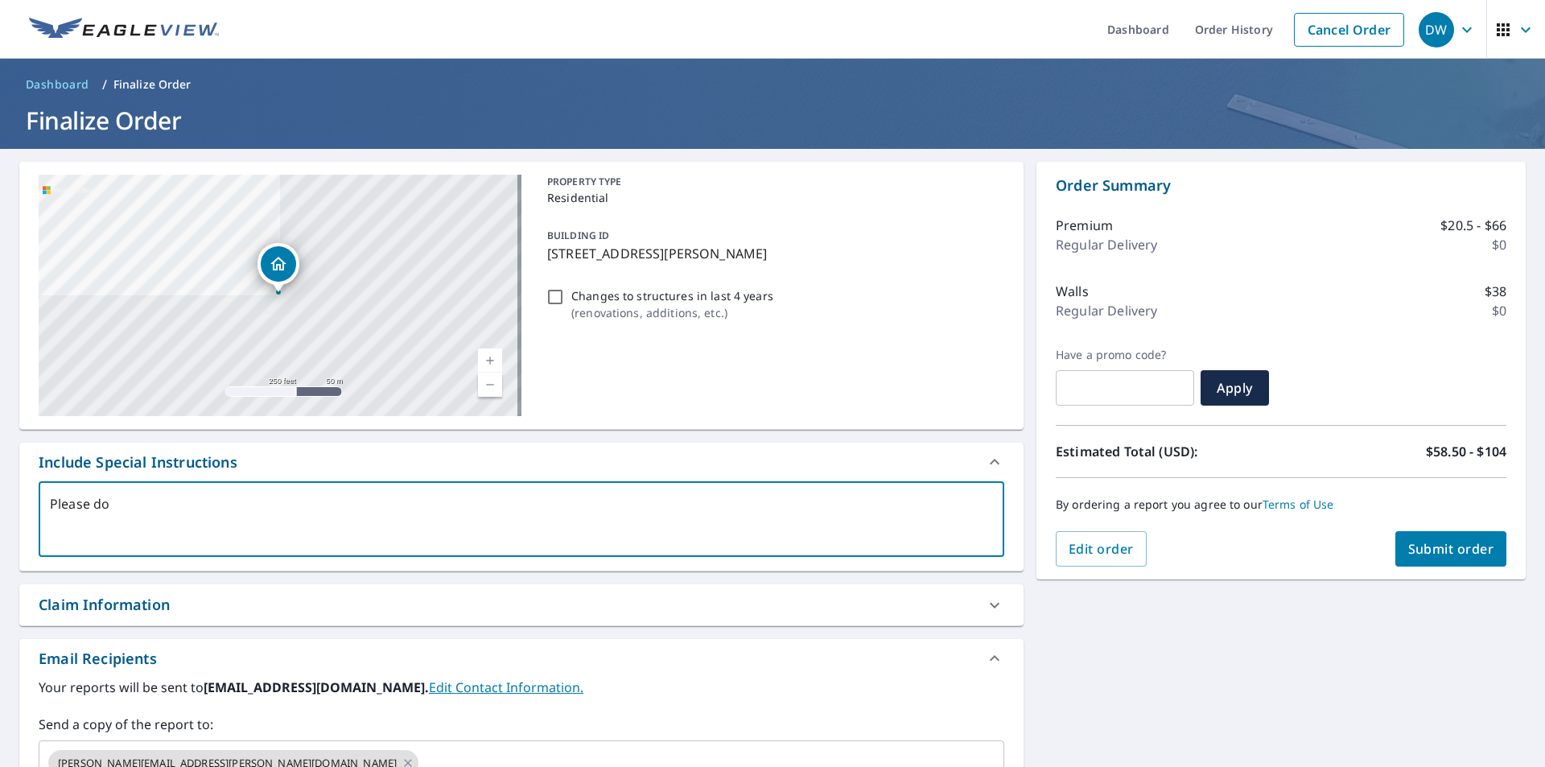
type textarea "Please do w"
type textarea "x"
type textarea "Please do wa"
type textarea "x"
type textarea "Please do wal"
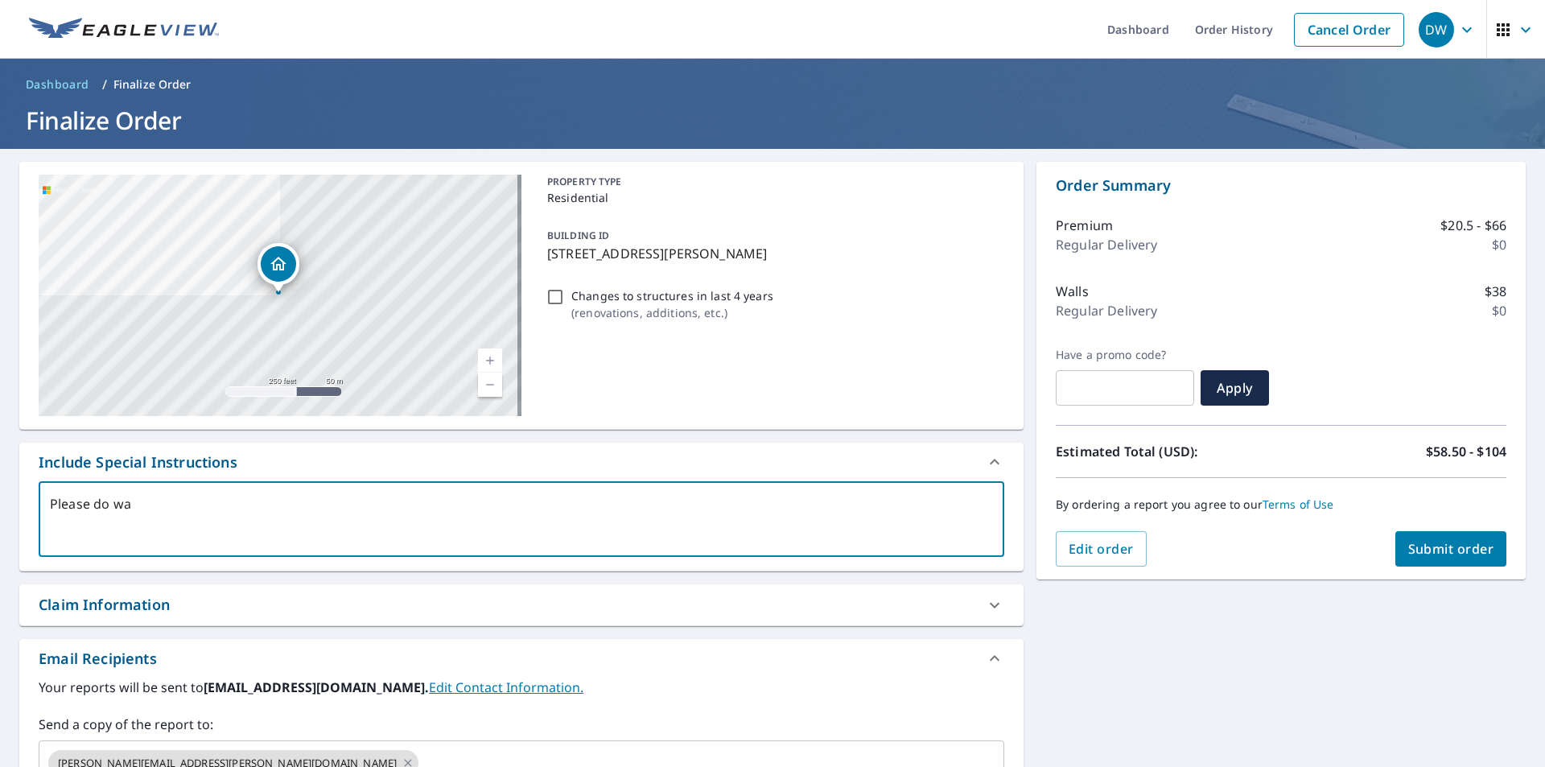
type textarea "x"
type textarea "Please do wall"
type textarea "x"
type textarea "Please do walls"
type textarea "x"
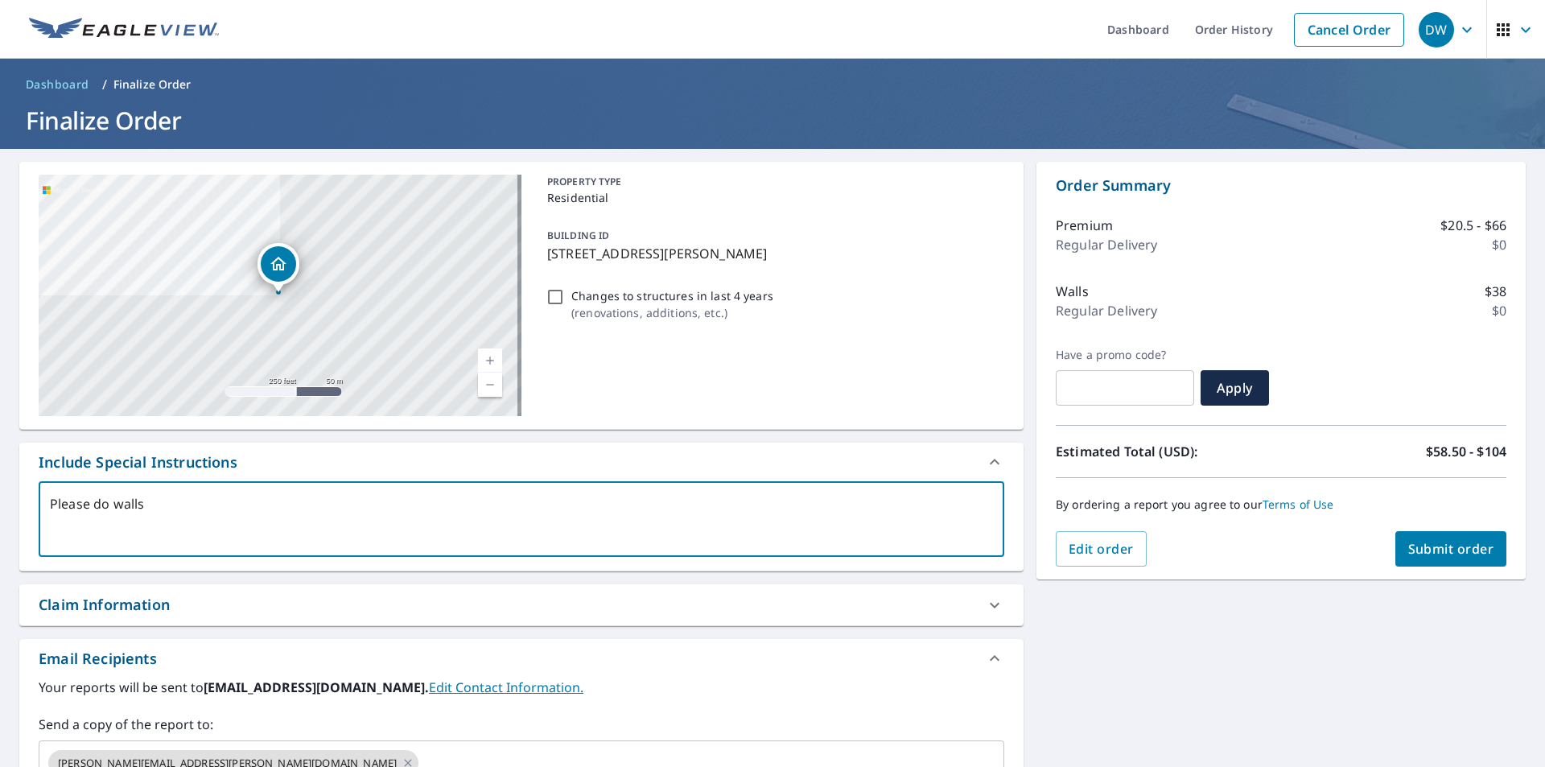
type textarea "Please do walls"
type textarea "x"
type textarea "Please do walls o"
type textarea "x"
type textarea "Please do walls on"
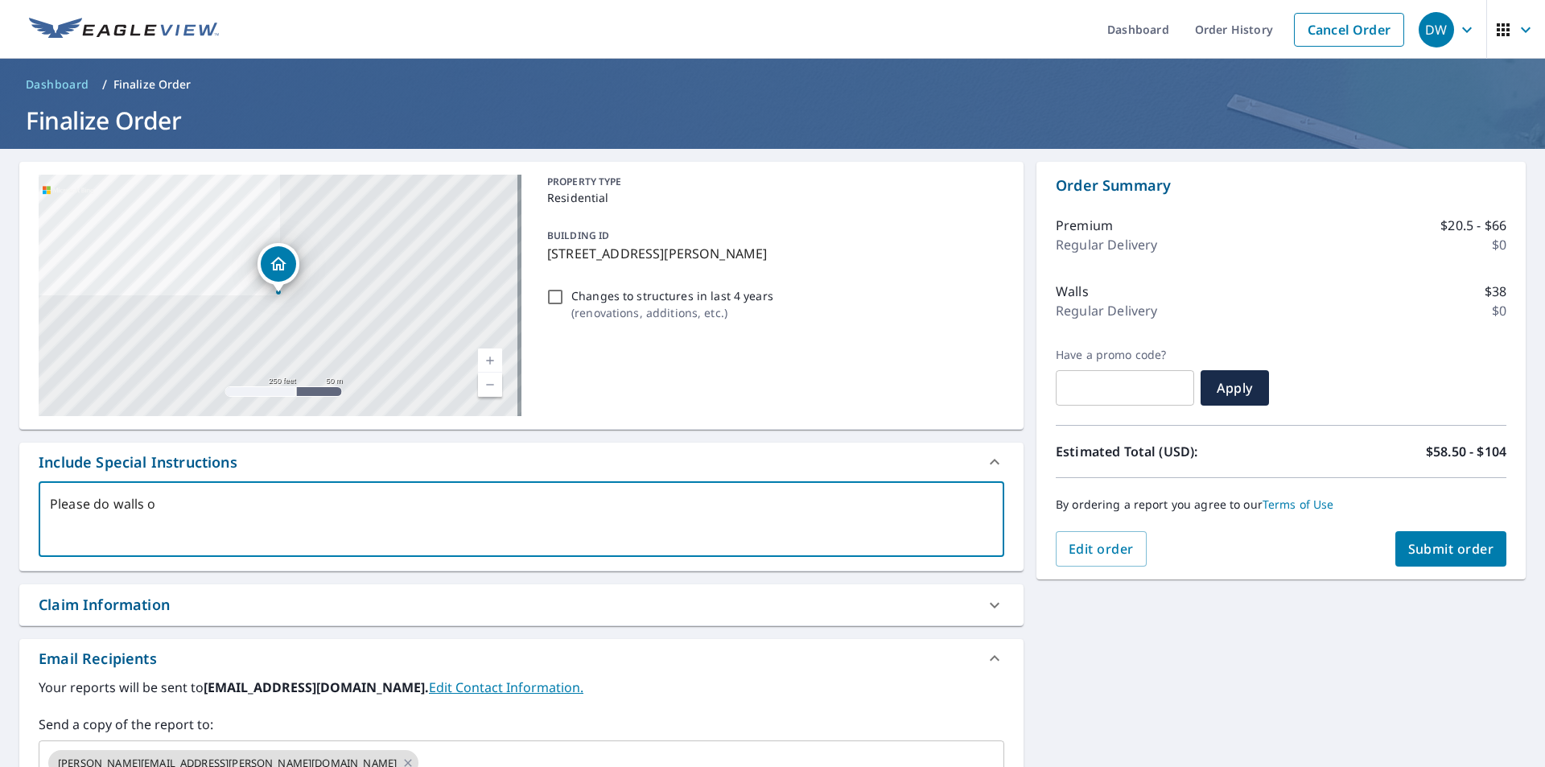
type textarea "x"
type textarea "Please do walls onl"
type textarea "x"
type textarea "Please do walls only"
type textarea "x"
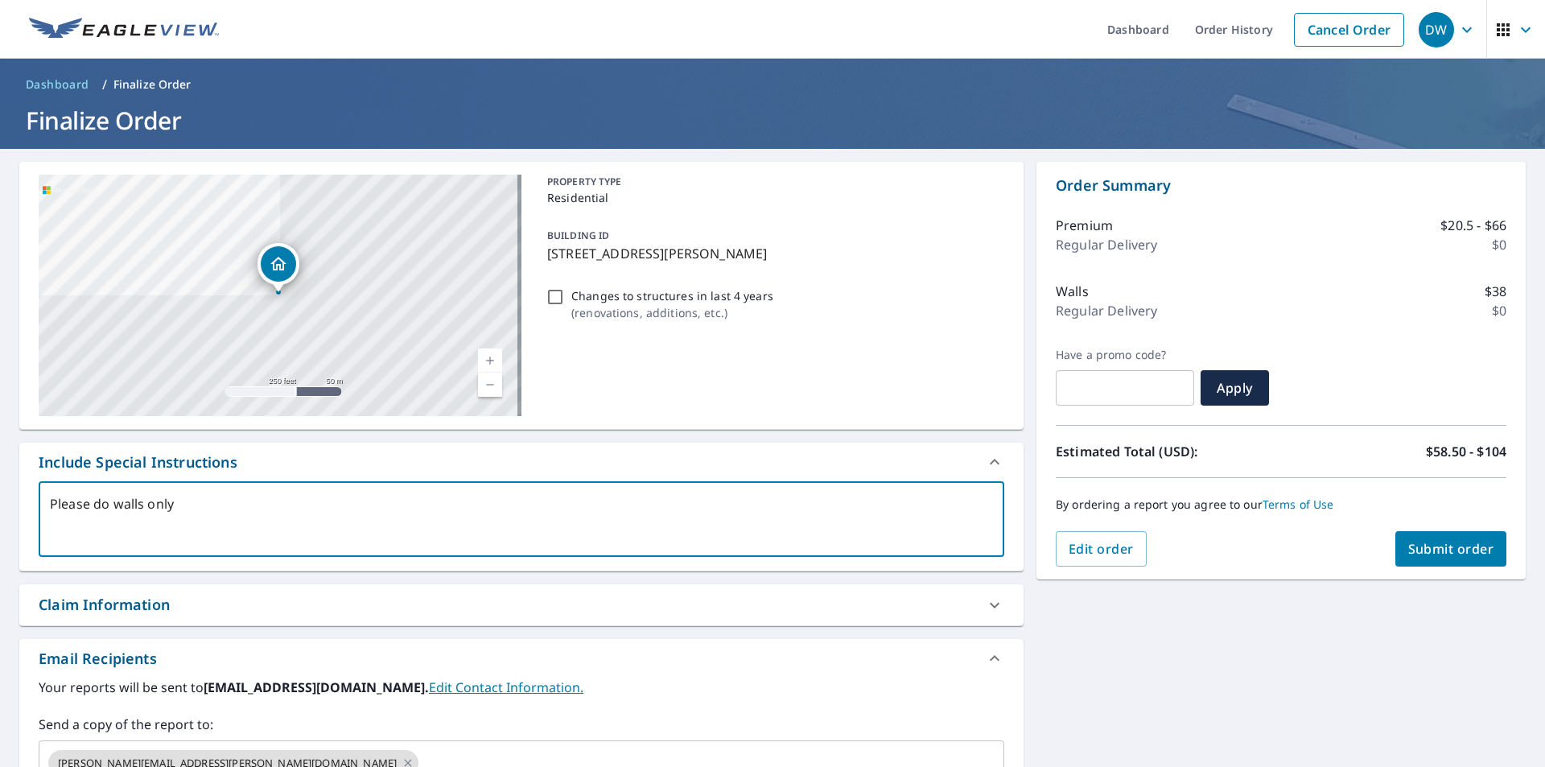
type textarea "Please do walls only,"
type textarea "x"
type textarea "Please do walls only,"
type textarea "x"
type textarea "Please do walls only, f"
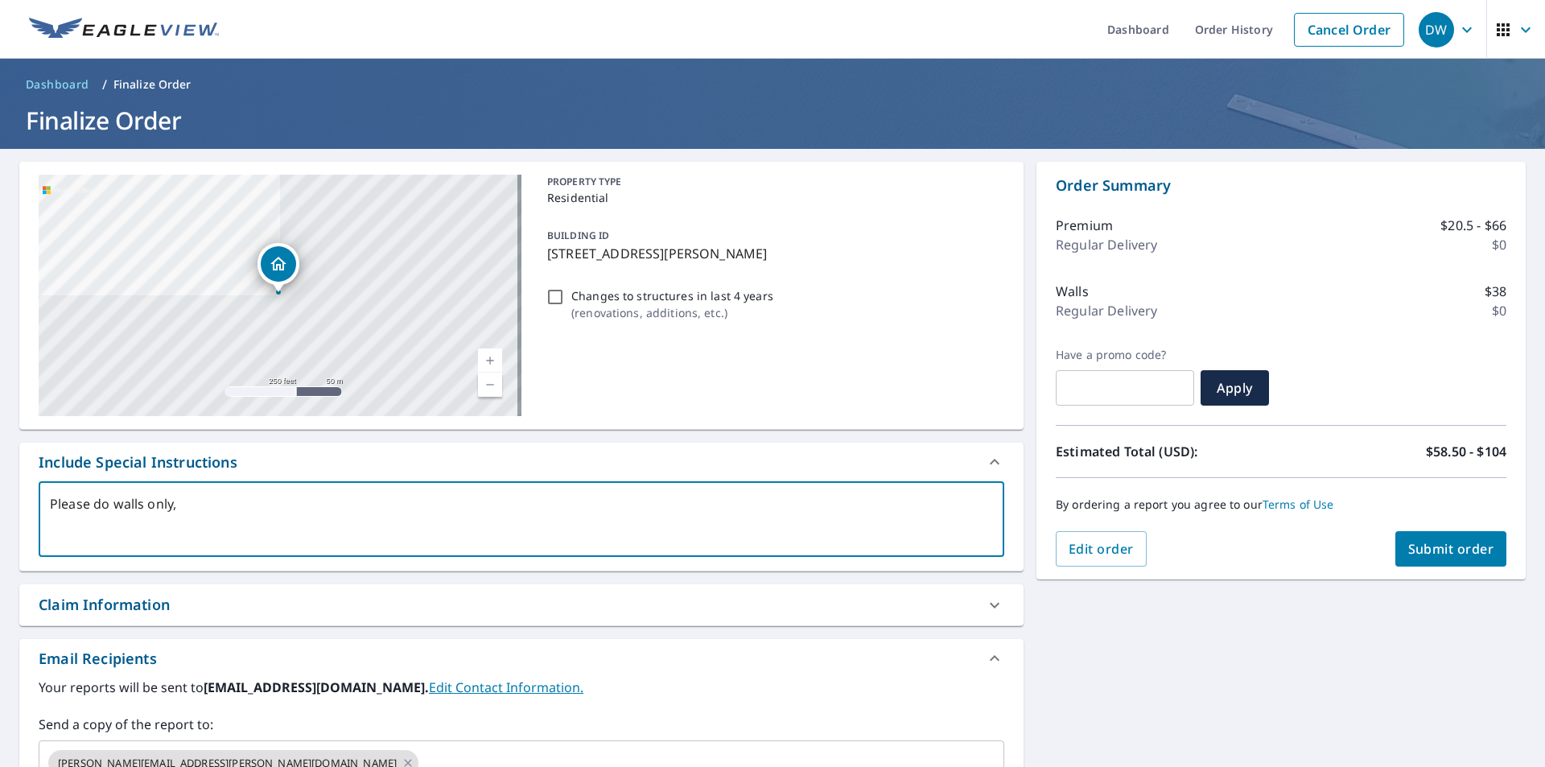
type textarea "x"
type textarea "Please do walls only, fo"
type textarea "x"
type textarea "Please do walls only, for"
type textarea "x"
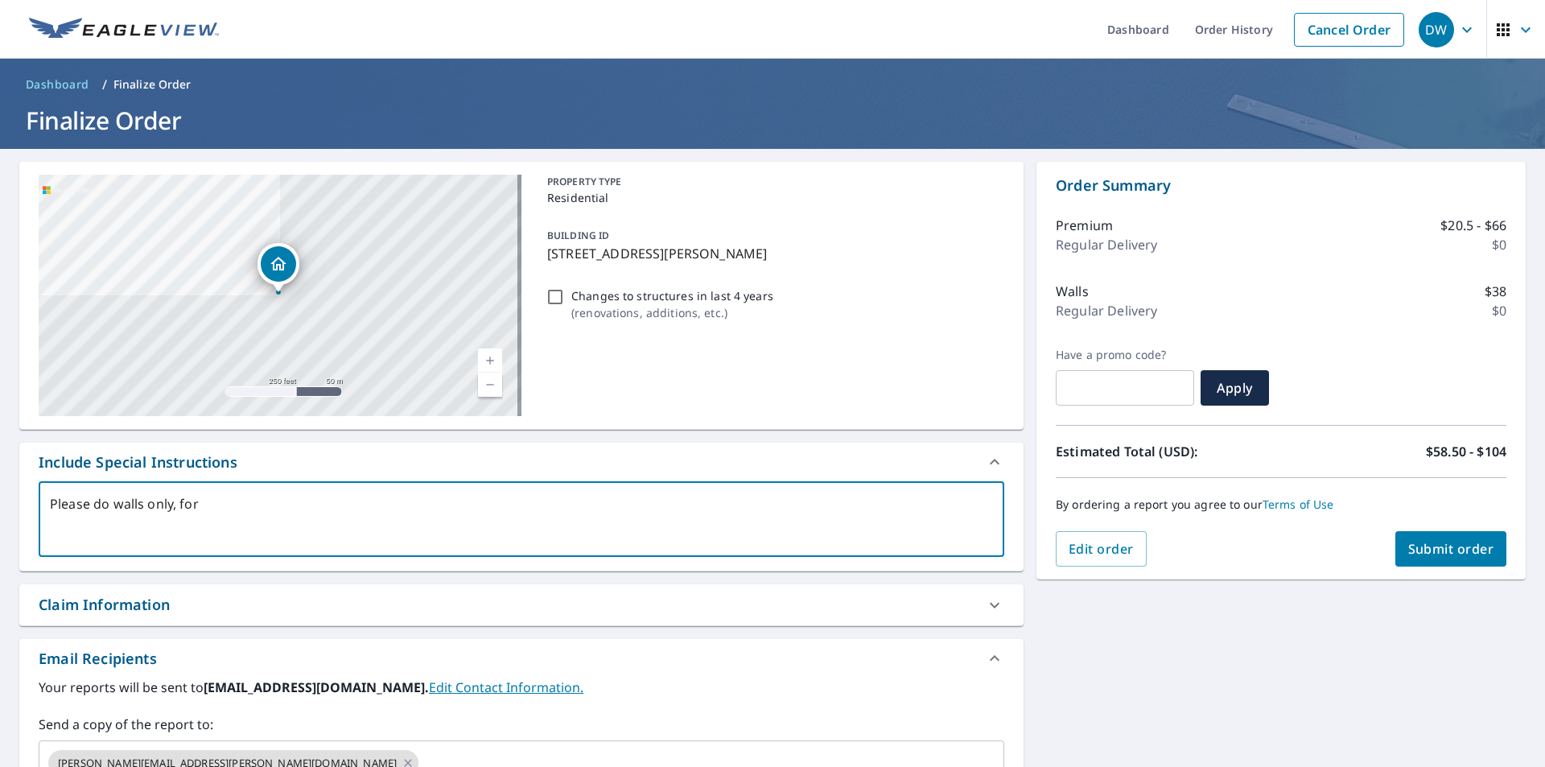
type textarea "Please do walls only, for"
type textarea "x"
type textarea "Please do walls only, for M"
type textarea "x"
type textarea "Please do walls only, for Me"
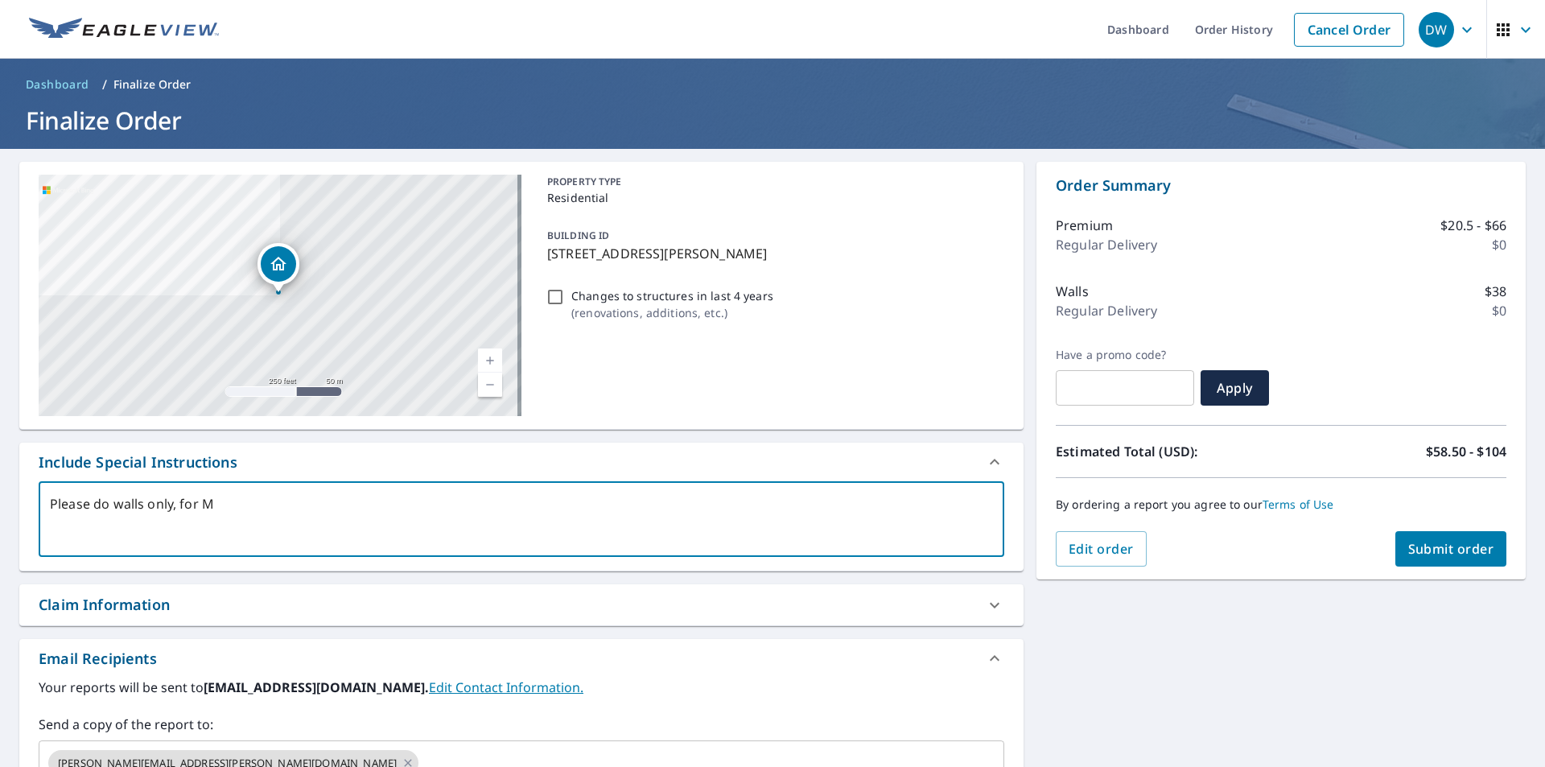
type textarea "x"
type textarea "Please do walls only, for Met"
type textarea "x"
type textarea "Please do walls only, for Meta"
type textarea "x"
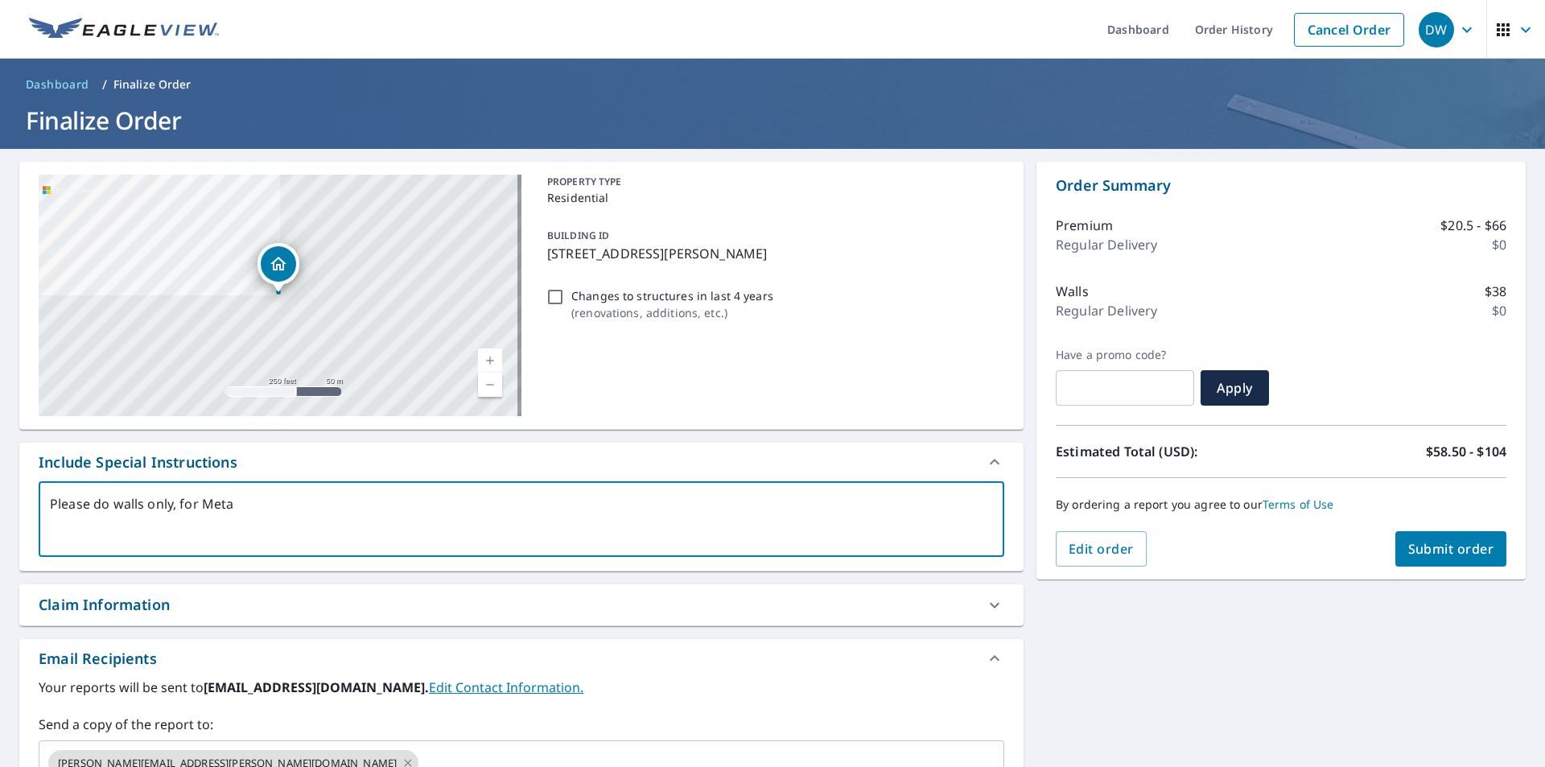
type textarea "Please do walls only, for Metal"
type textarea "x"
type textarea "Please do walls only, for Metal"
type textarea "x"
type textarea "Please do walls only, for Metal s"
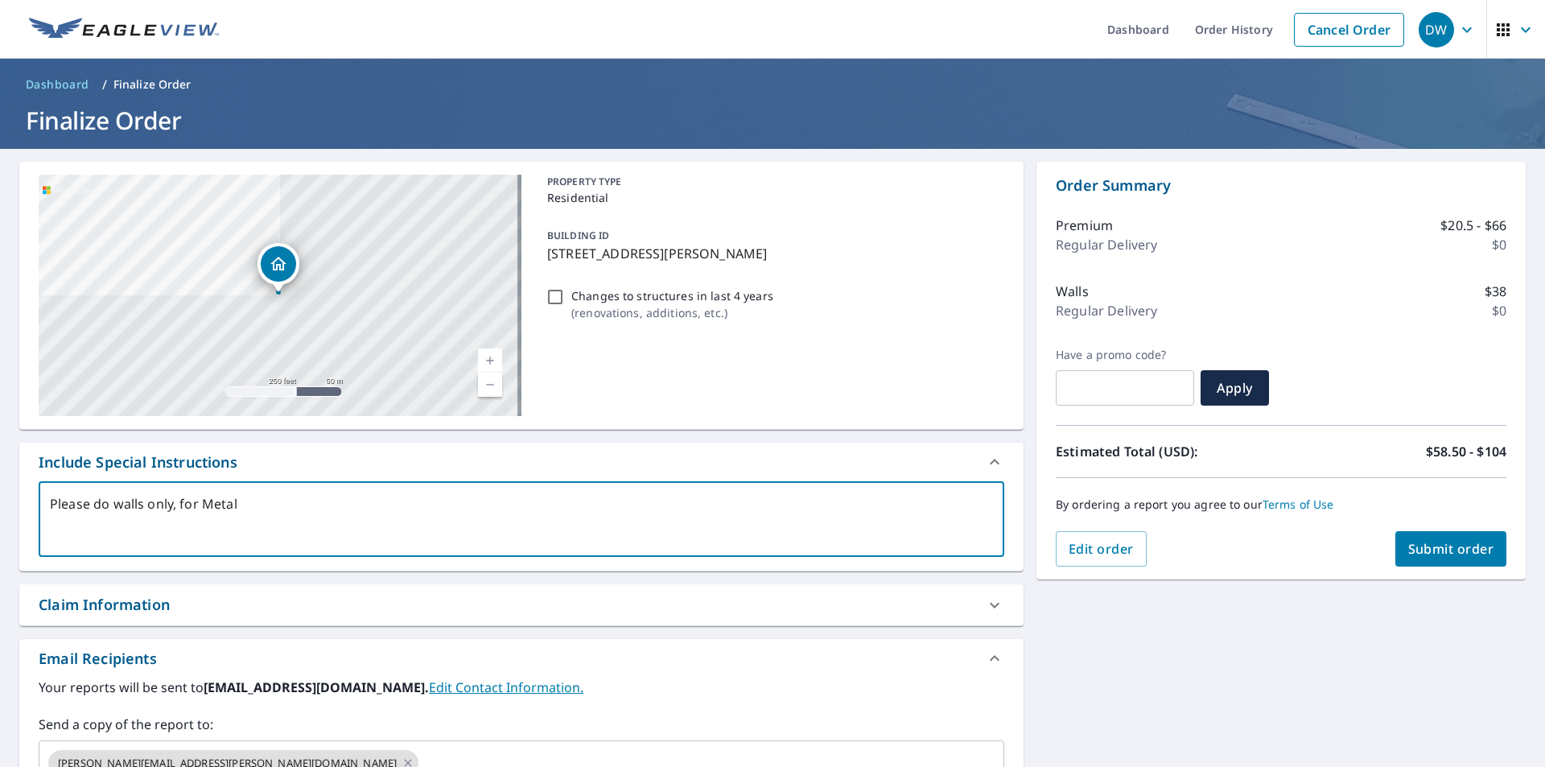
type textarea "x"
type textarea "Please do walls only, for Metal si"
type textarea "x"
type textarea "Please do walls only, for Metal sid"
type textarea "x"
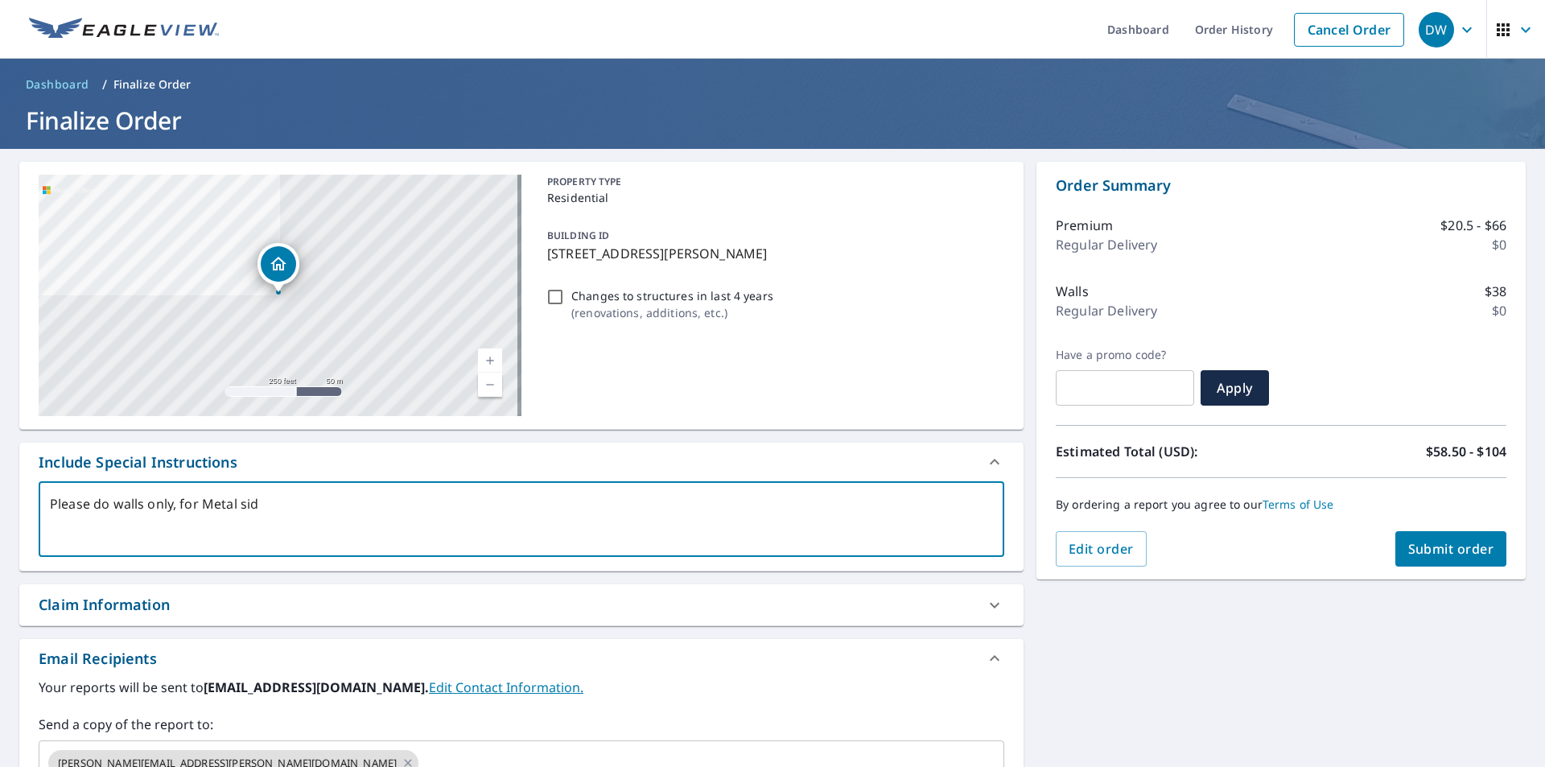
type textarea "Please do walls only, for Metal sidi"
type textarea "x"
type textarea "Please do walls only, for Metal sidin"
type textarea "x"
type textarea "Please do walls only, for Metal siding"
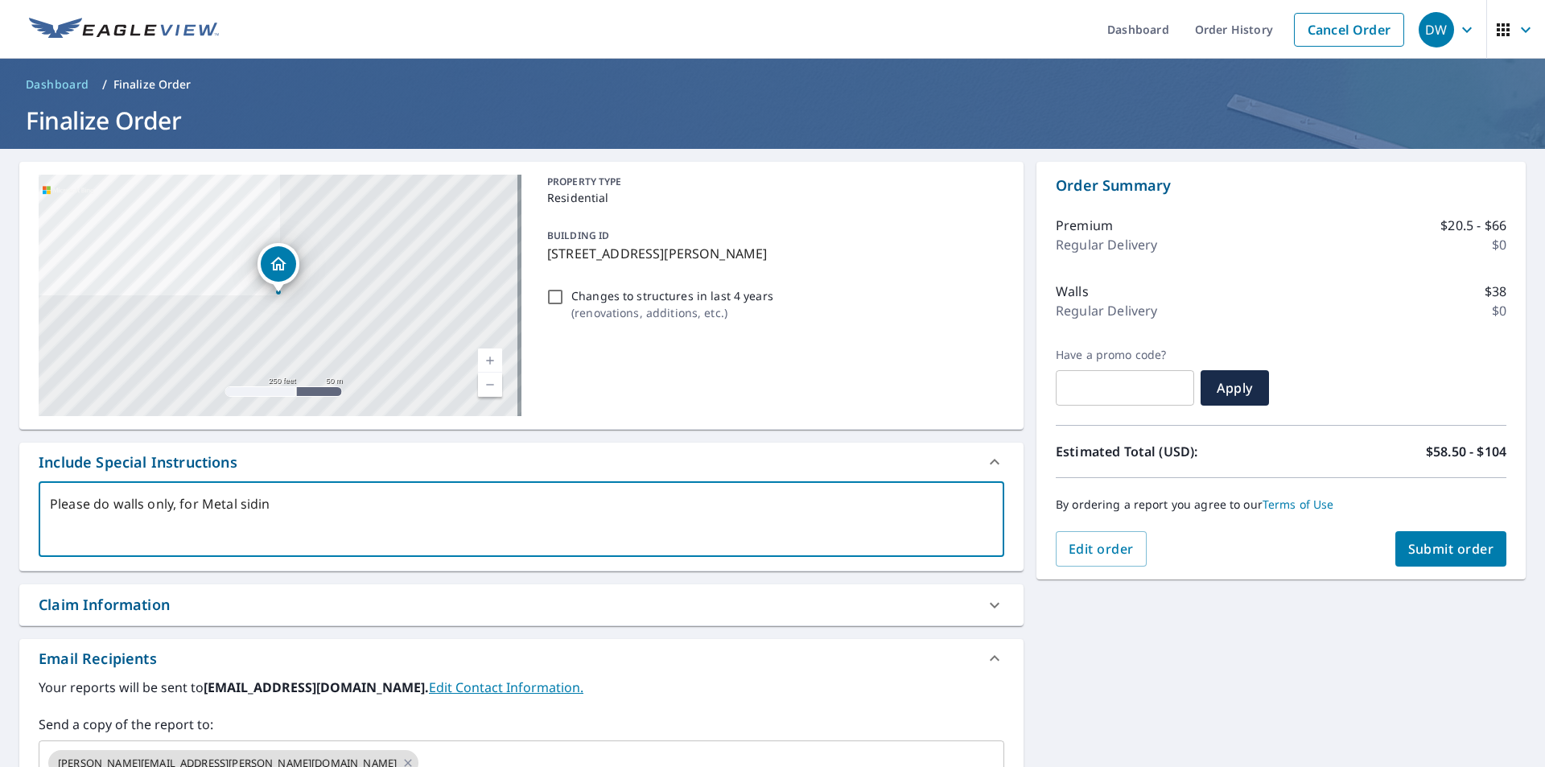
type textarea "x"
type textarea "Please do walls only, for Metal siding"
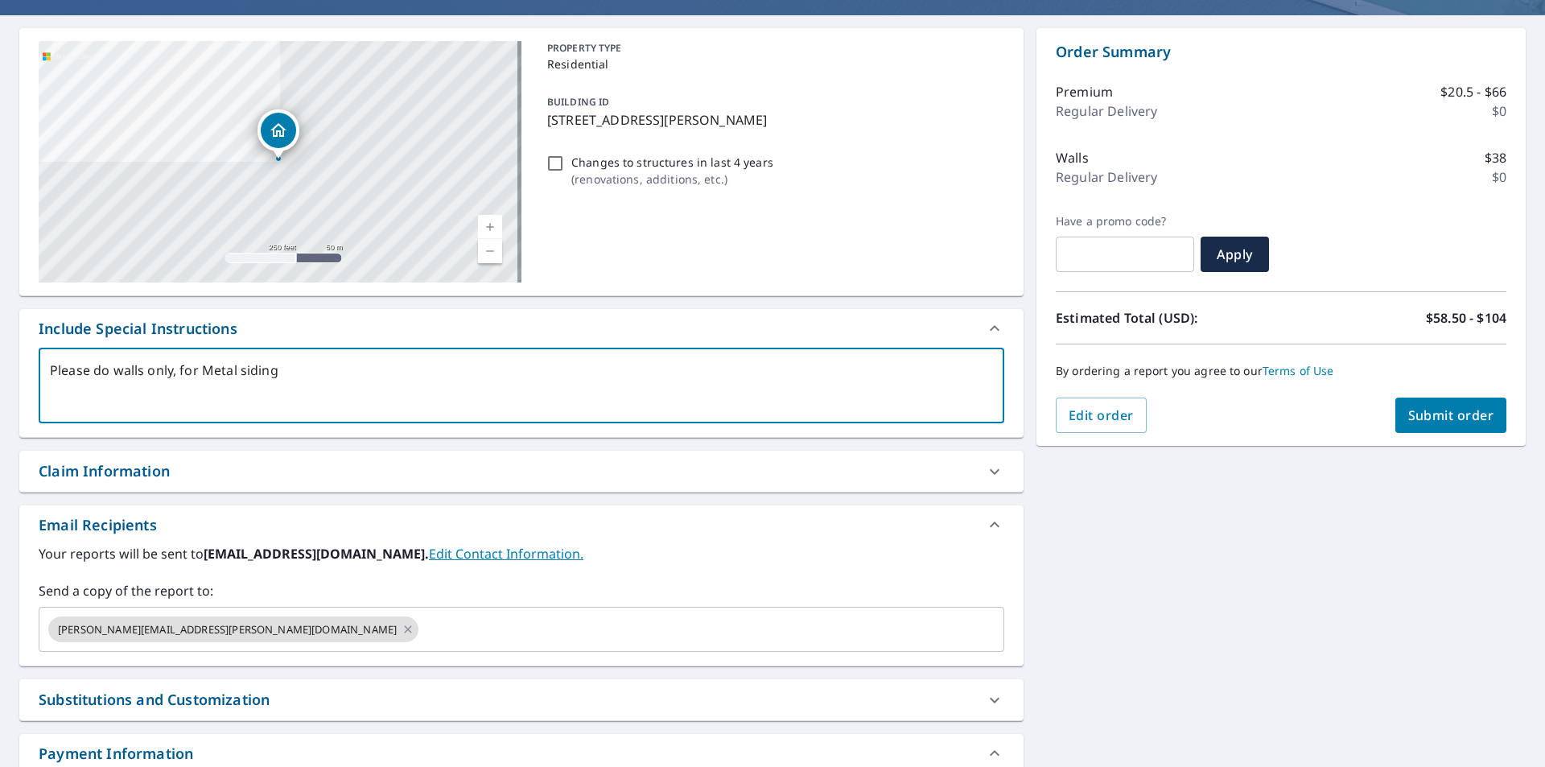
scroll to position [258, 0]
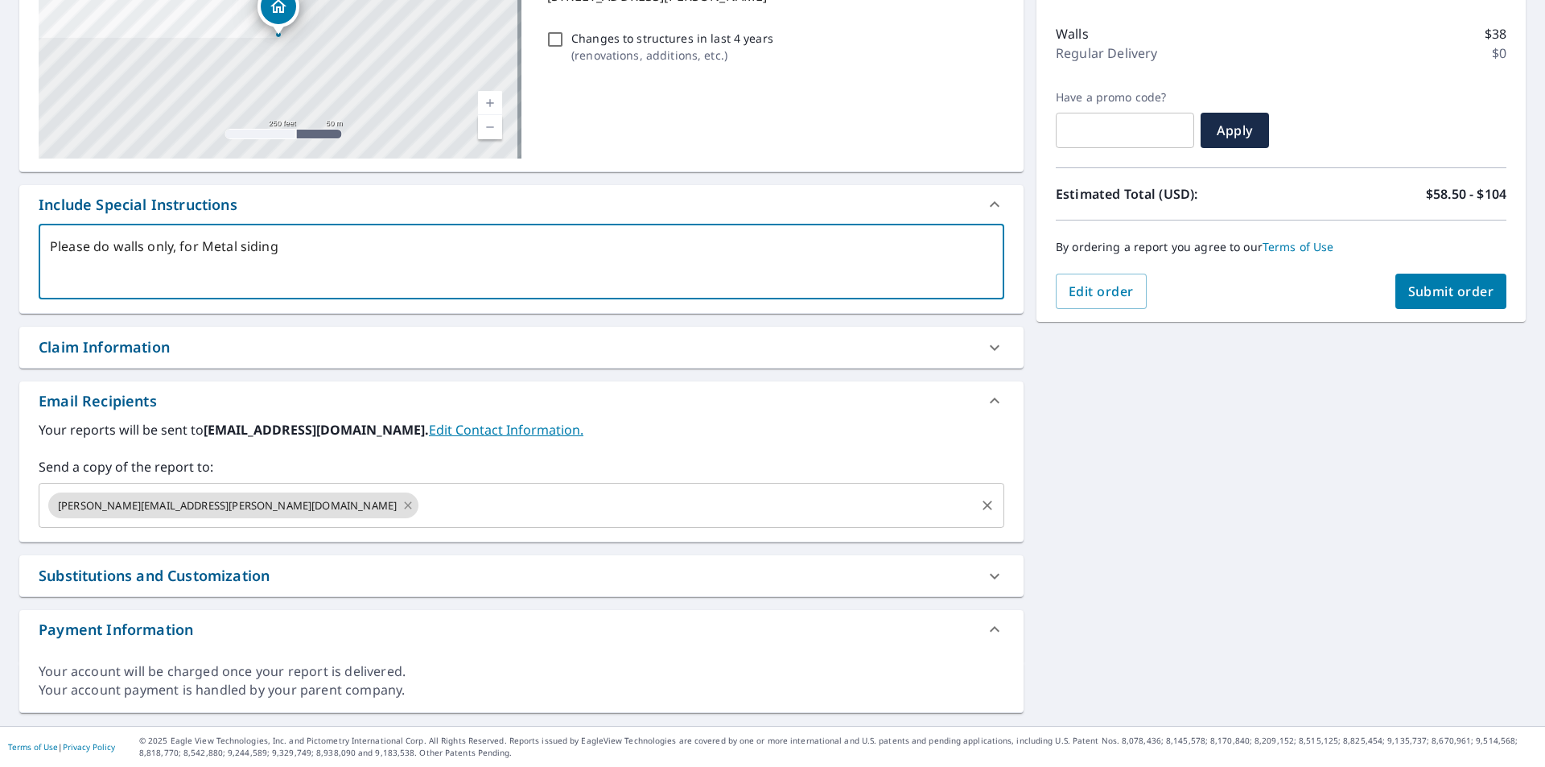
click at [402, 503] on icon at bounding box center [408, 506] width 13 height 18
type textarea "x"
type textarea "Please do walls only, for Metal siding"
type textarea "x"
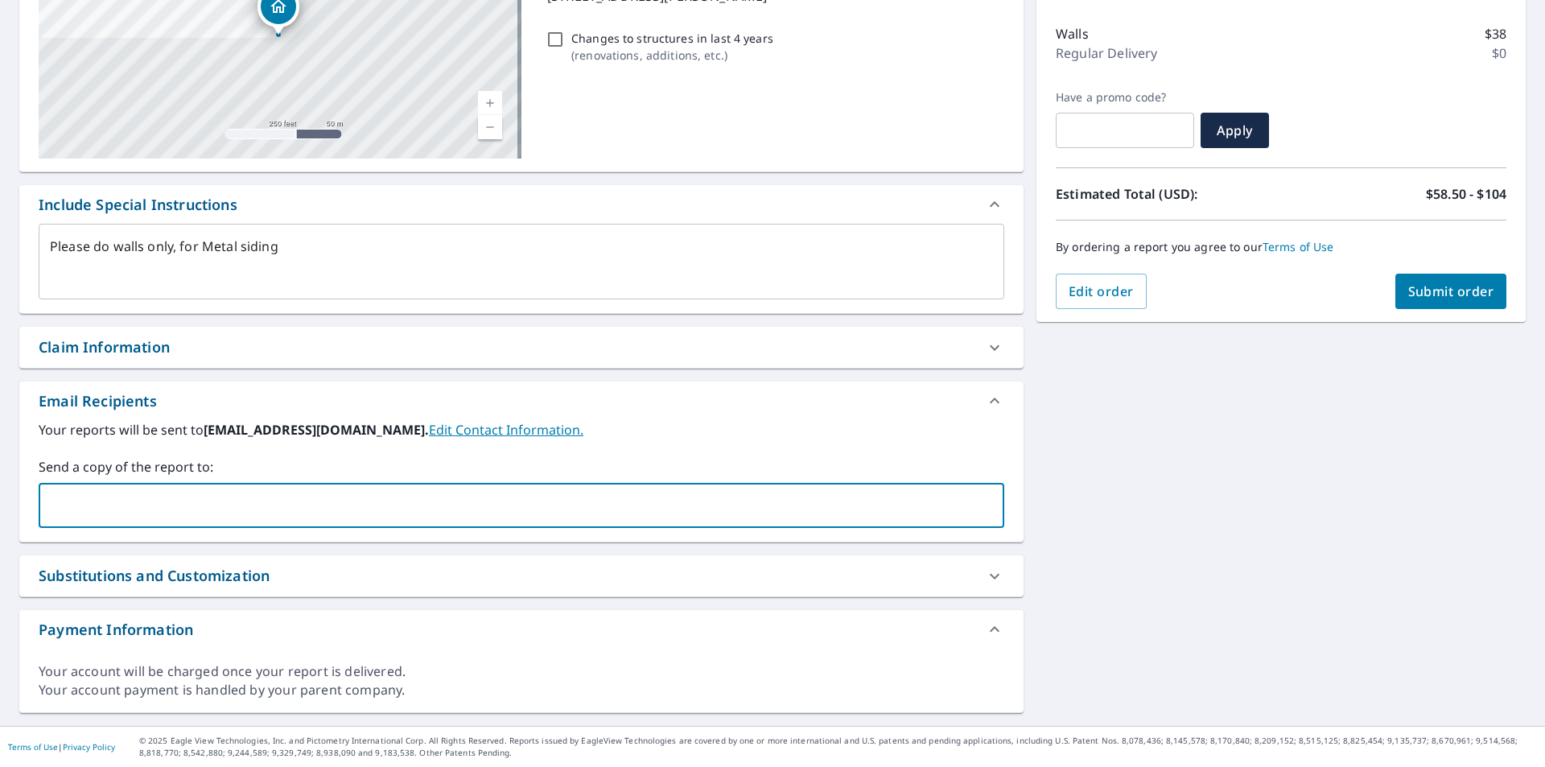
click at [207, 503] on input "text" at bounding box center [509, 505] width 927 height 31
type input "[PERSON_NAME][EMAIL_ADDRESS][PERSON_NAME][DOMAIN_NAME]"
type textarea "x"
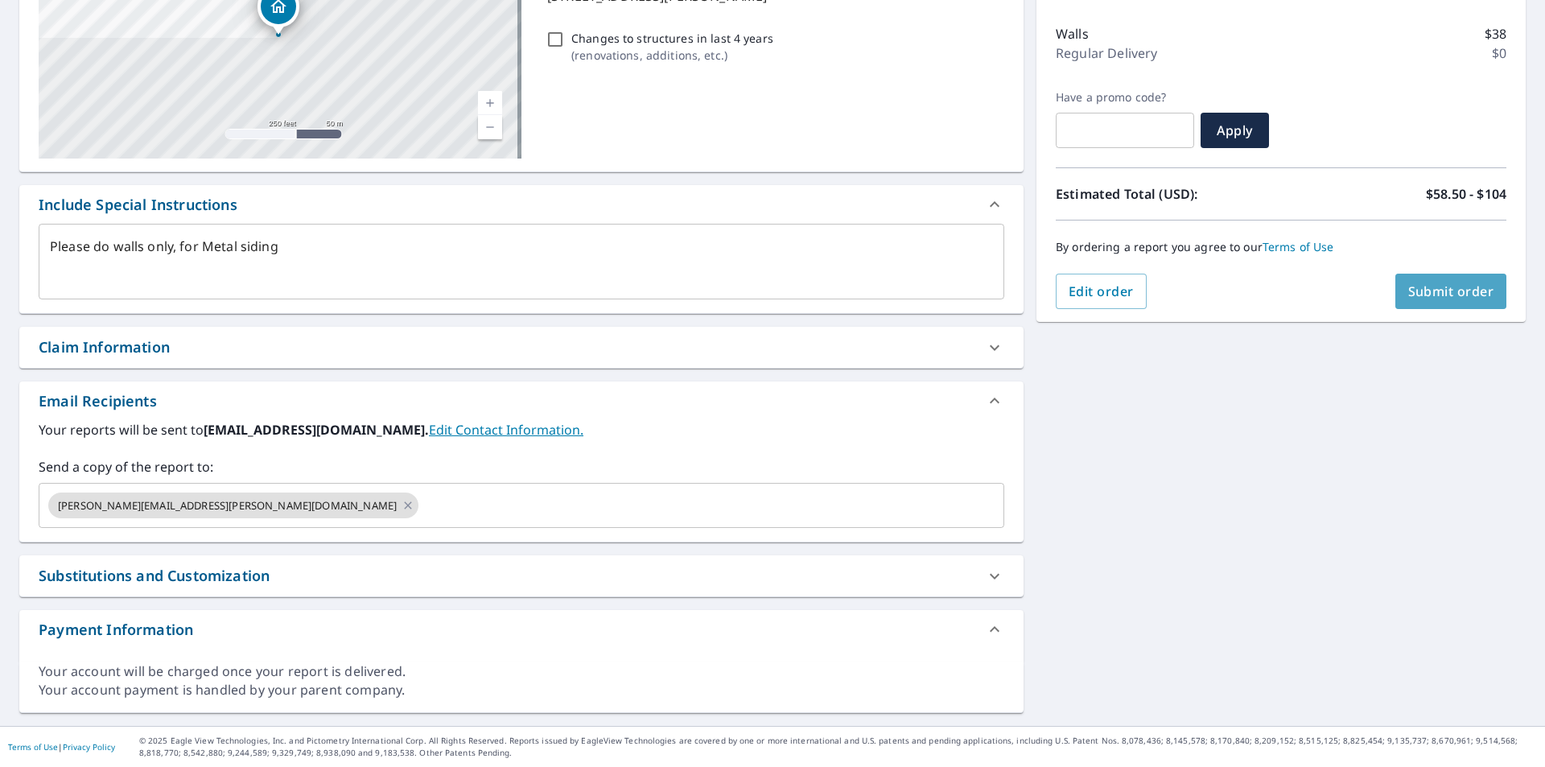
click at [1409, 293] on span "Submit order" at bounding box center [1452, 292] width 86 height 18
type textarea "x"
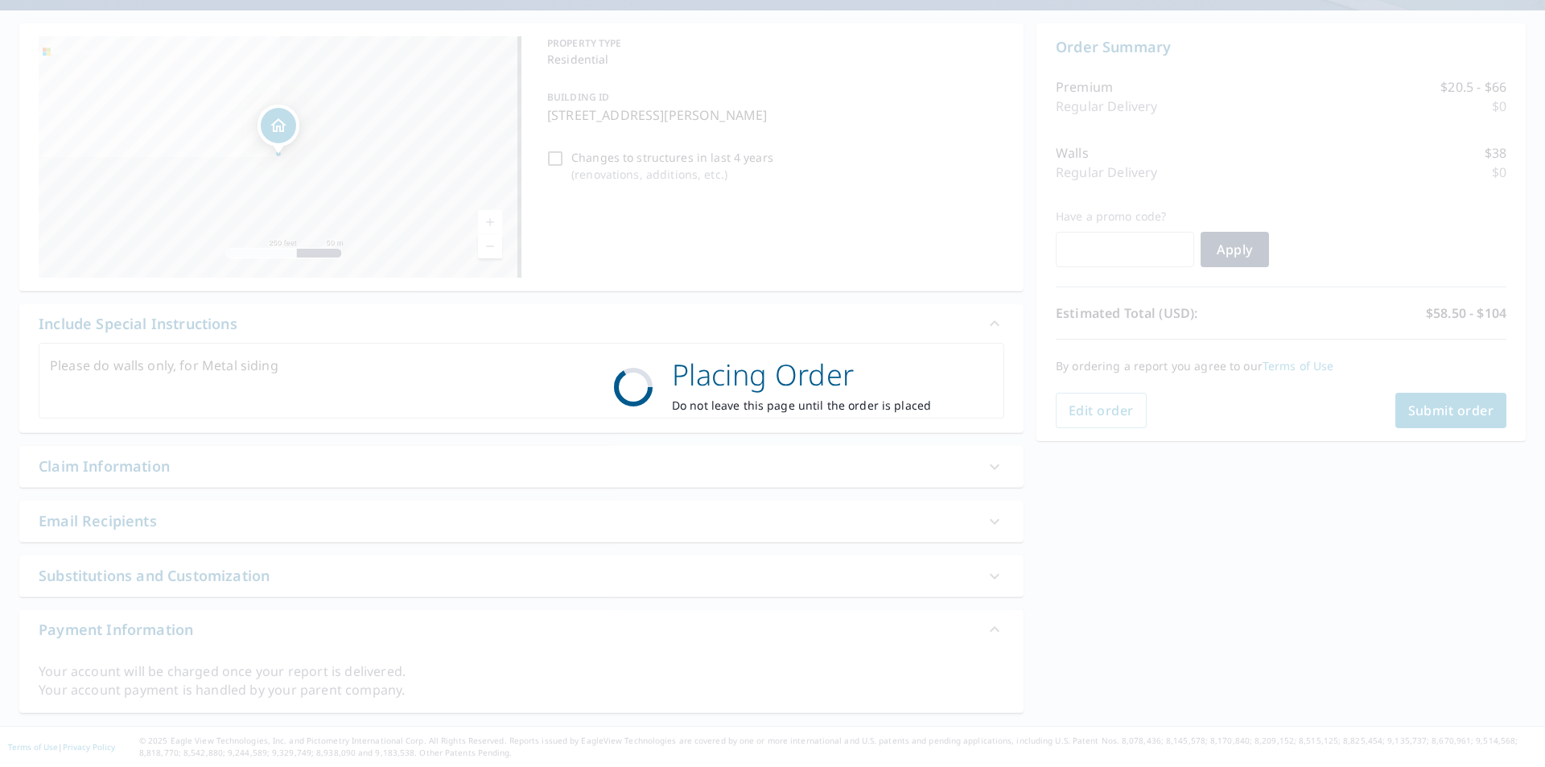
scroll to position [138, 0]
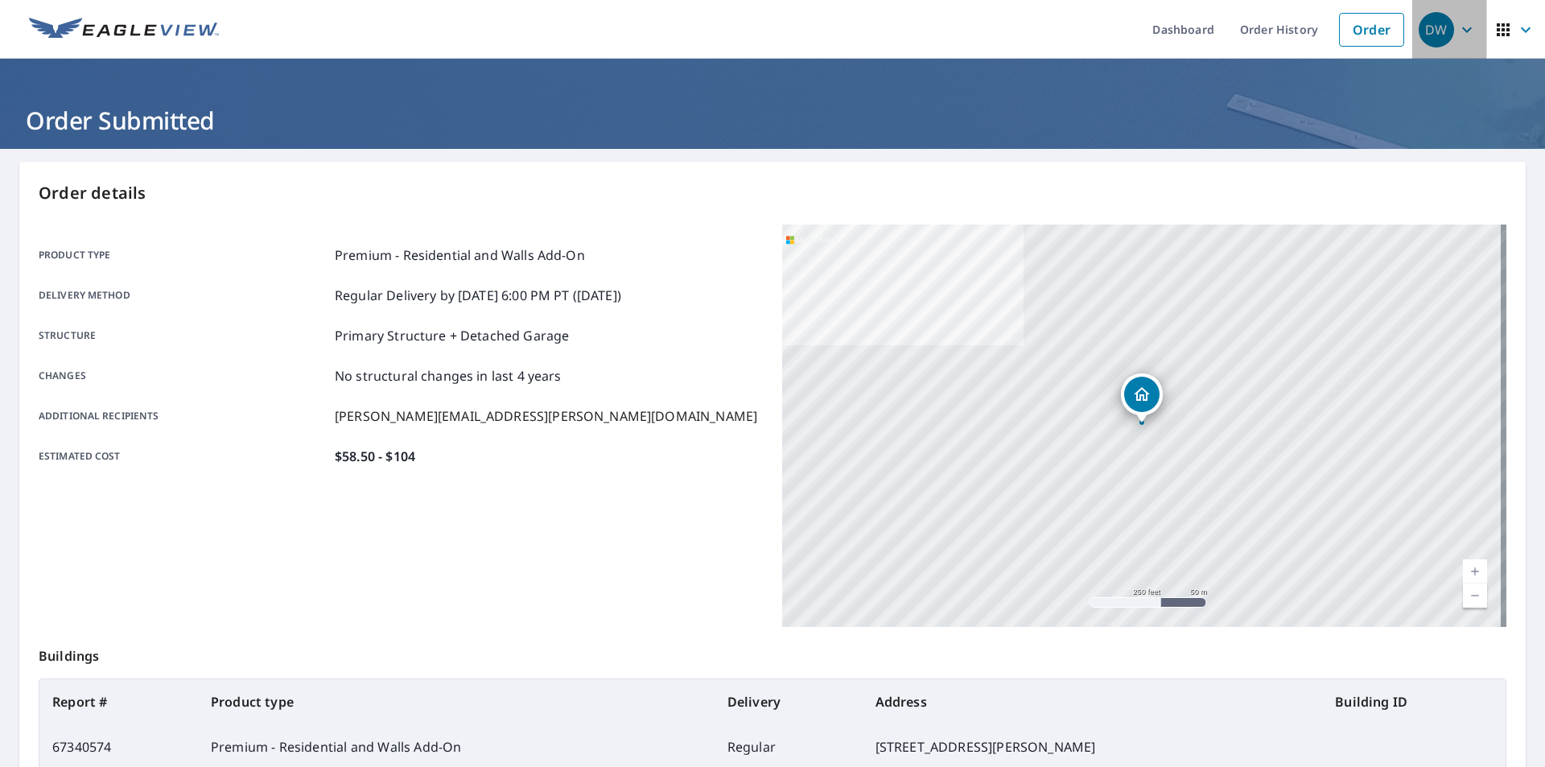
click at [1430, 32] on div "DW" at bounding box center [1436, 29] width 35 height 35
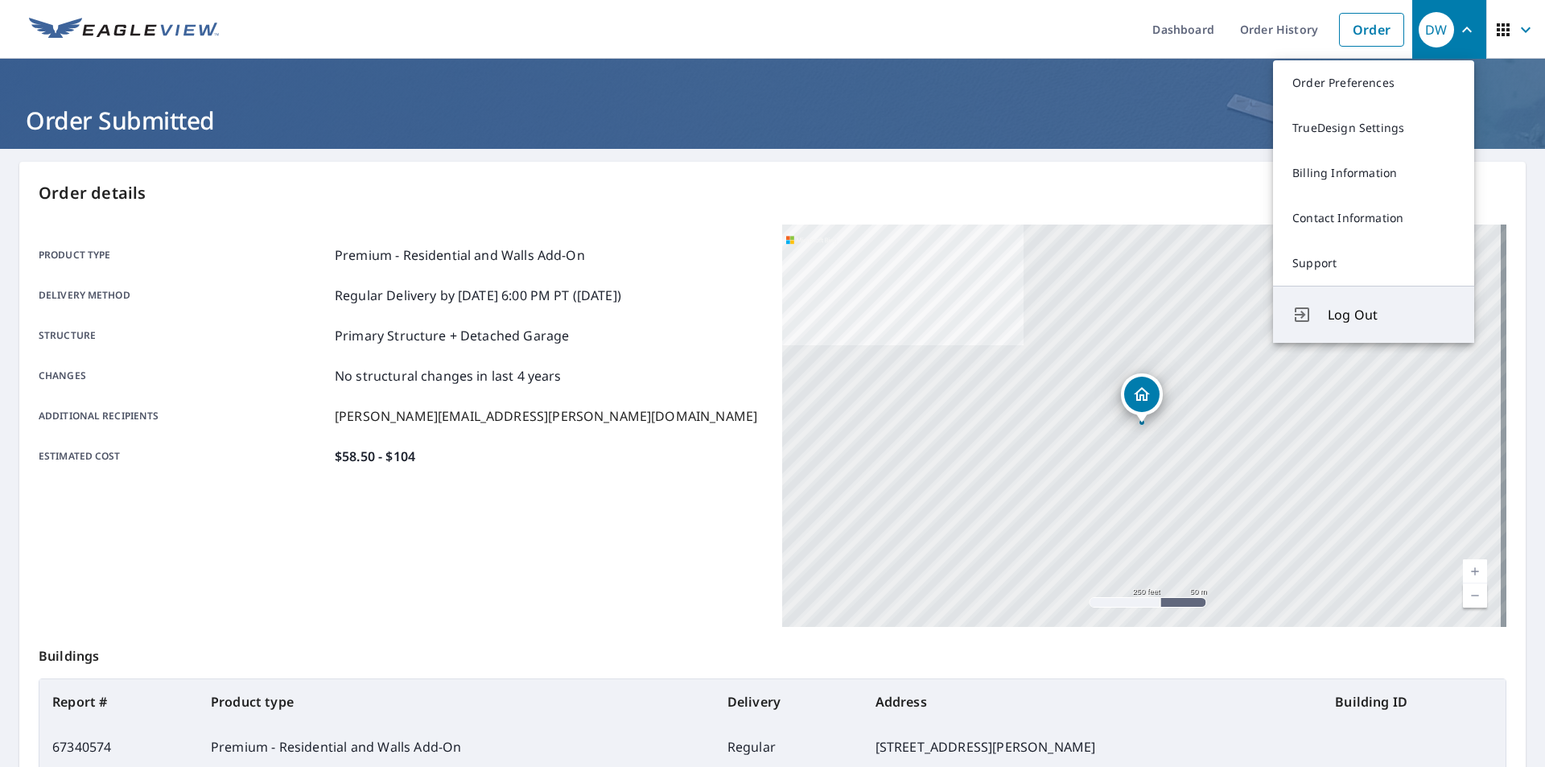
click at [1350, 317] on span "Log Out" at bounding box center [1391, 314] width 127 height 19
